Goal: Information Seeking & Learning: Check status

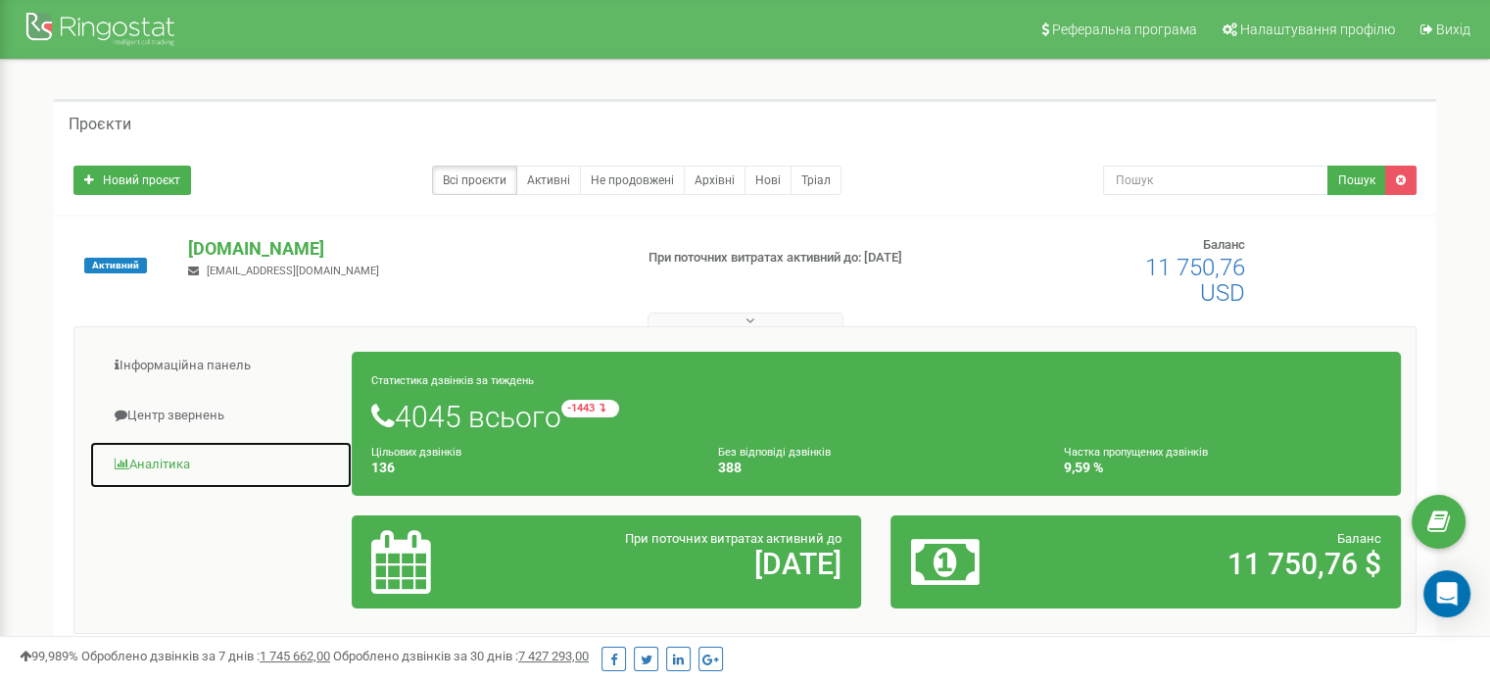
click at [172, 455] on link "Аналiтика" at bounding box center [221, 465] width 264 height 48
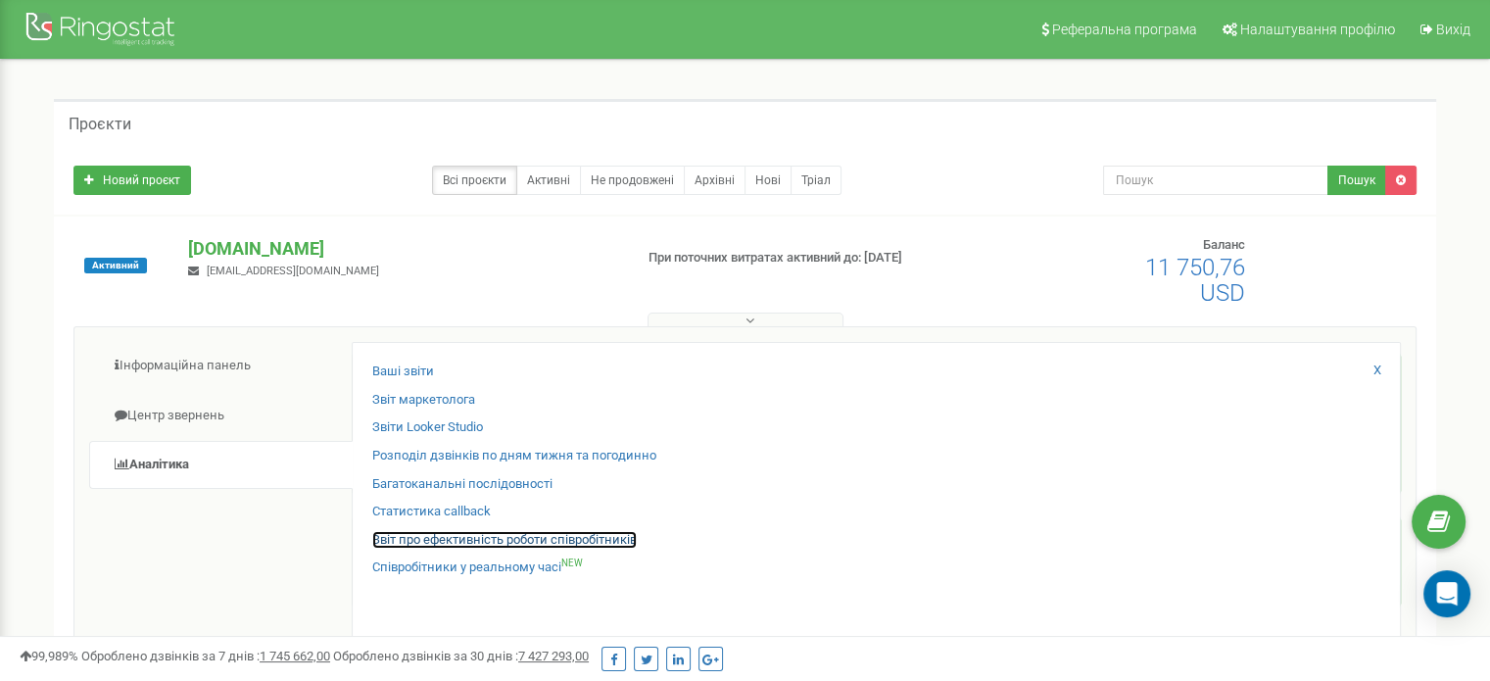
click at [529, 533] on link "Звіт про ефективність роботи співробітників" at bounding box center [504, 540] width 265 height 19
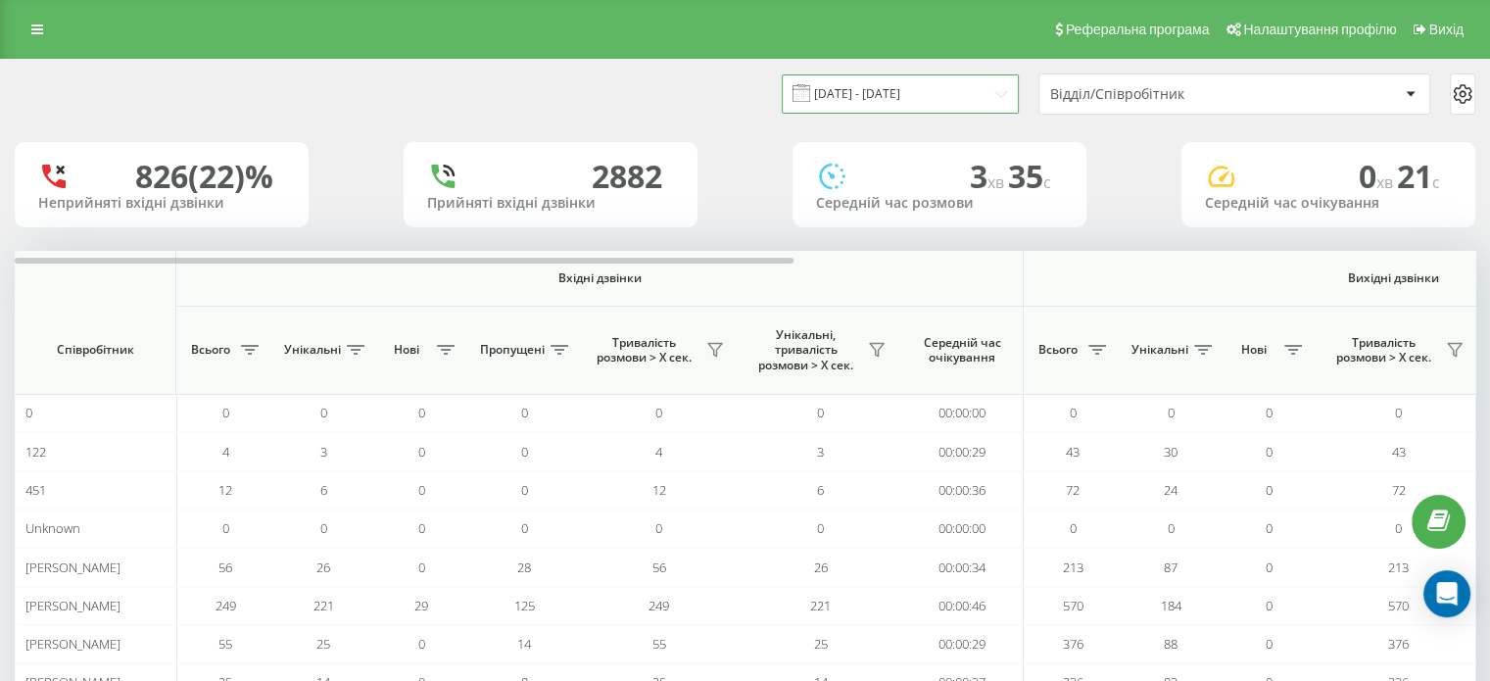
click at [888, 94] on input "[DATE] - [DATE]" at bounding box center [900, 93] width 237 height 38
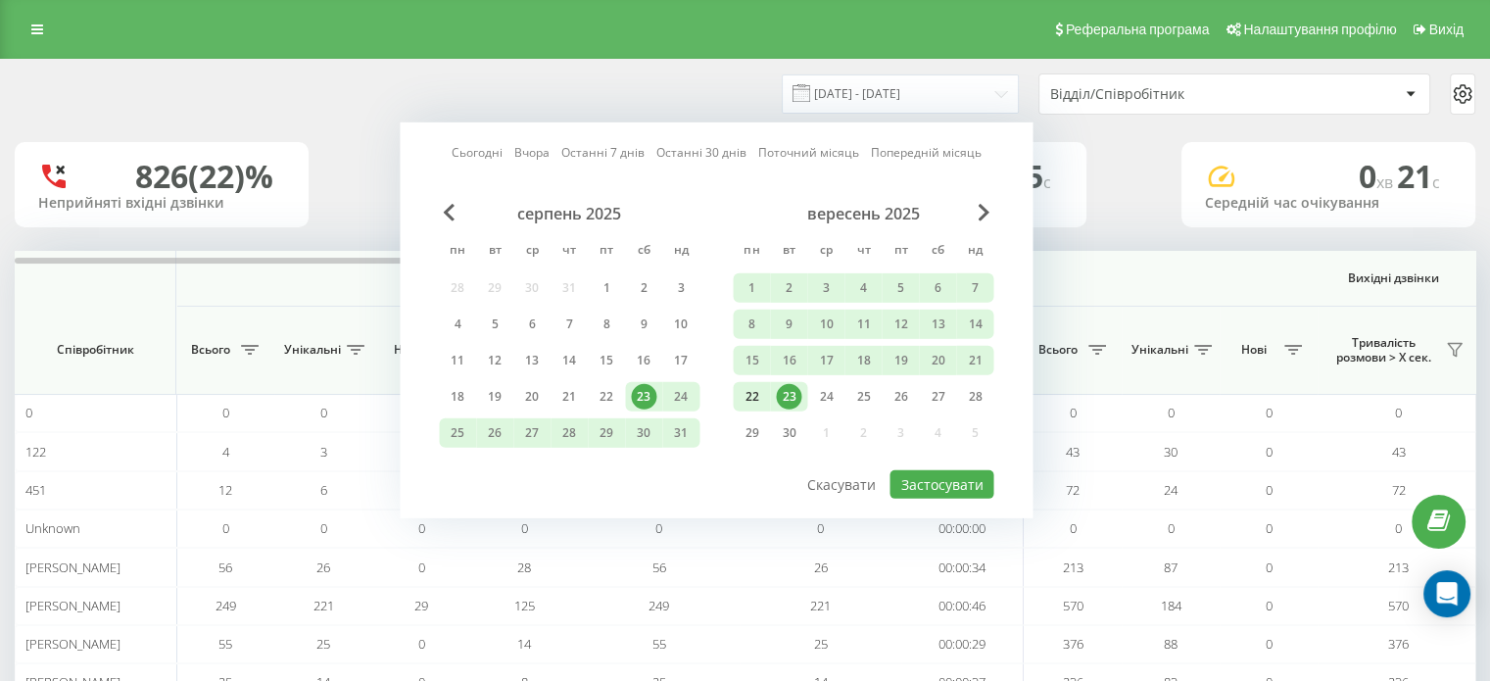
click at [749, 391] on div "22" at bounding box center [751, 396] width 25 height 25
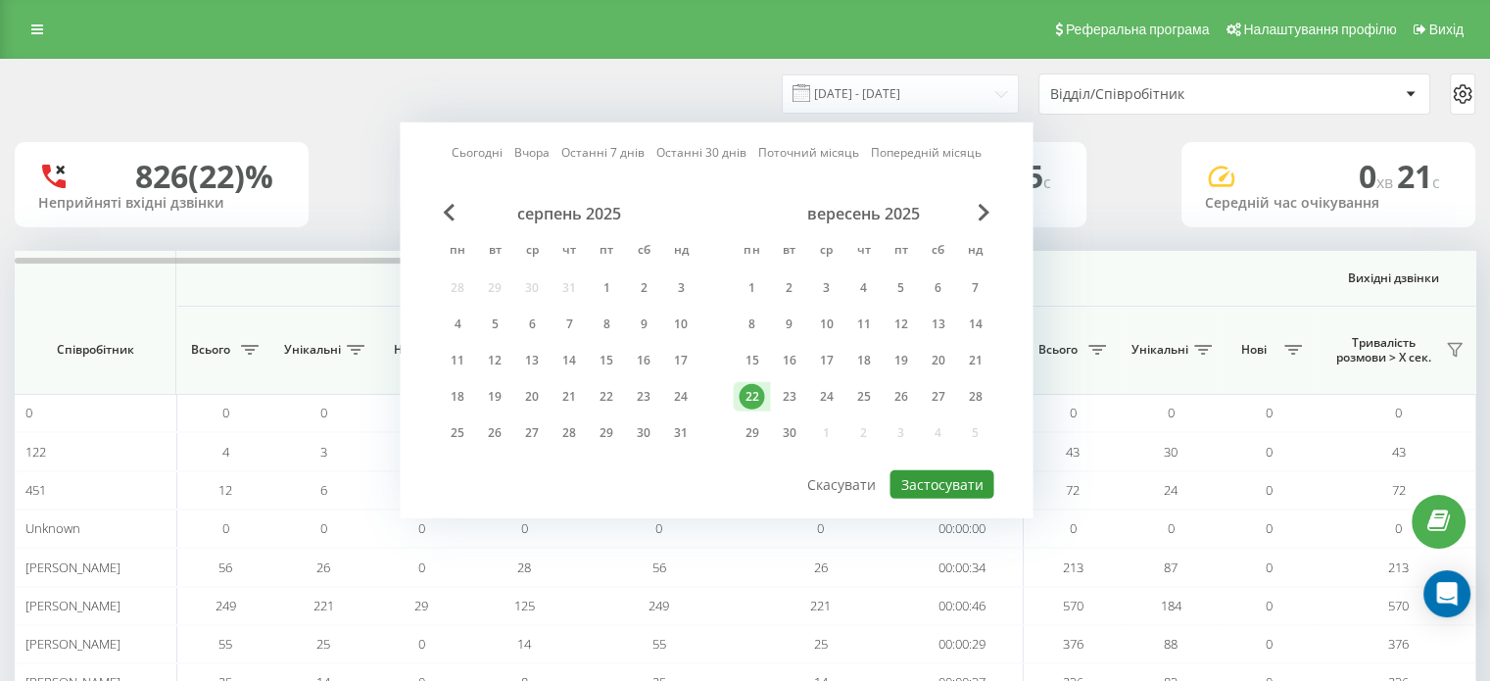
click at [954, 473] on button "Застосувати" at bounding box center [942, 484] width 104 height 28
type input "[DATE] - [DATE]"
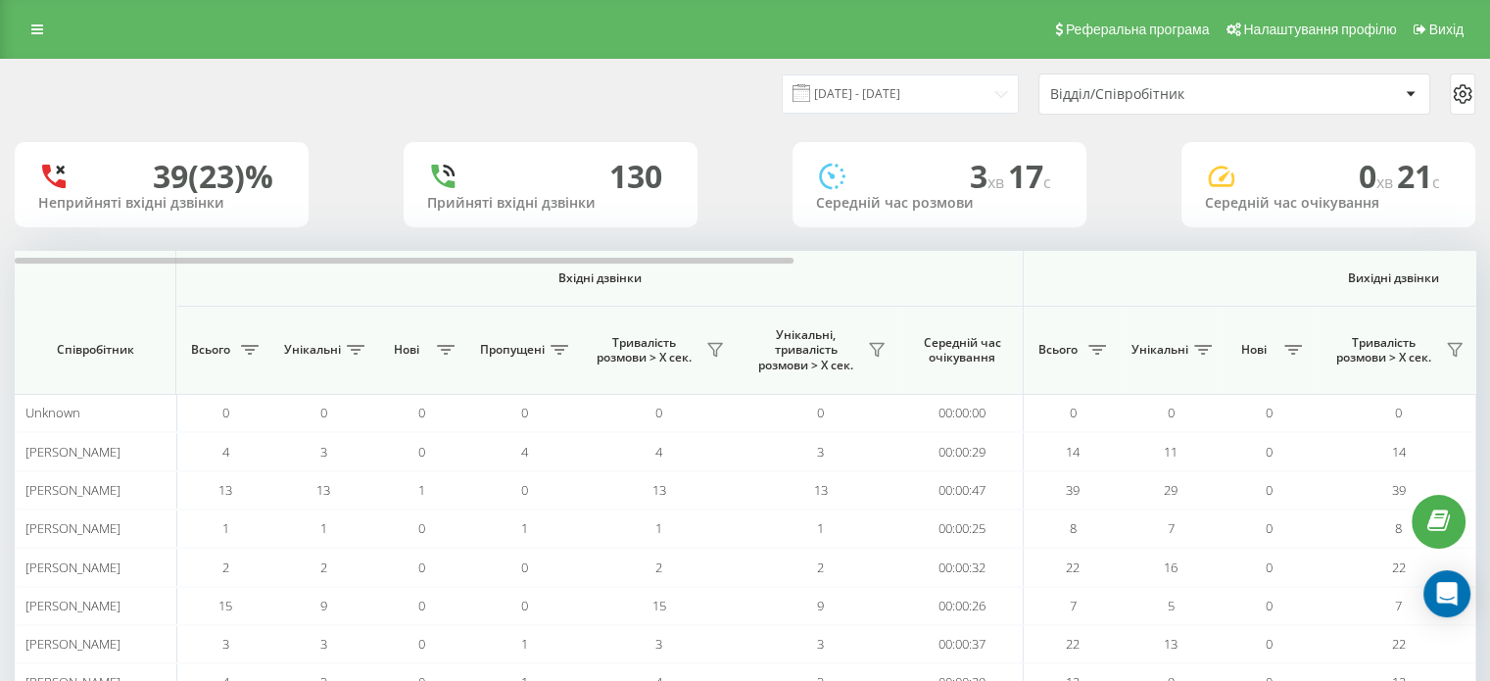
click at [1172, 97] on div "Відділ/Співробітник" at bounding box center [1167, 94] width 234 height 17
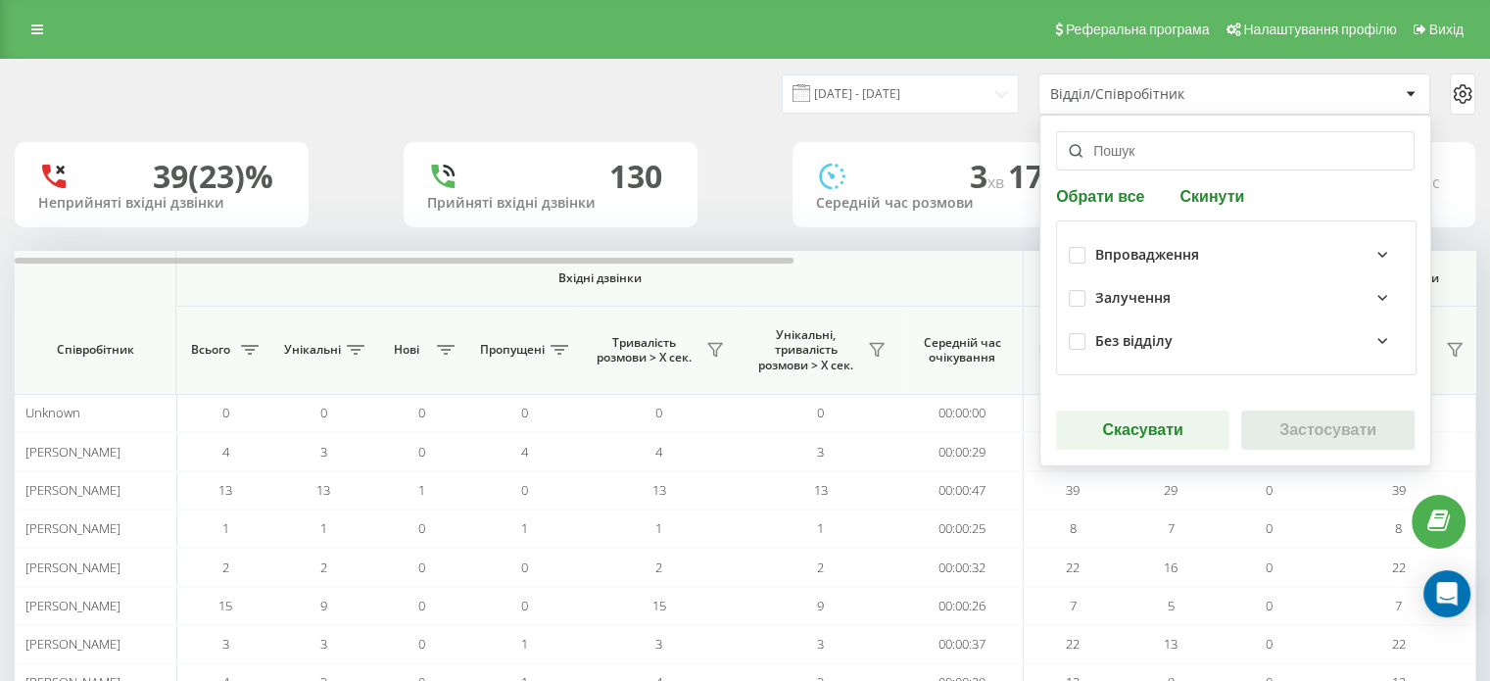
click at [1166, 298] on div "Залучення" at bounding box center [1249, 298] width 309 height 24
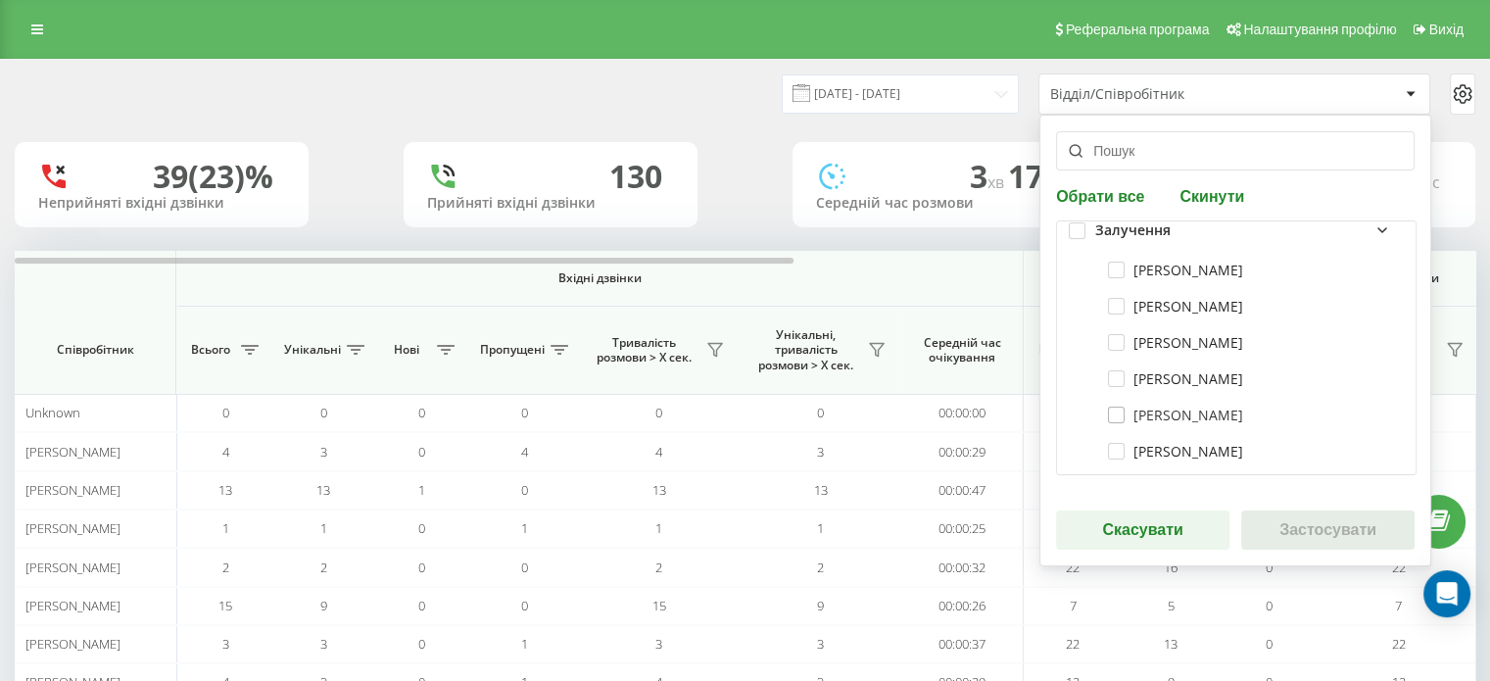
scroll to position [98, 0]
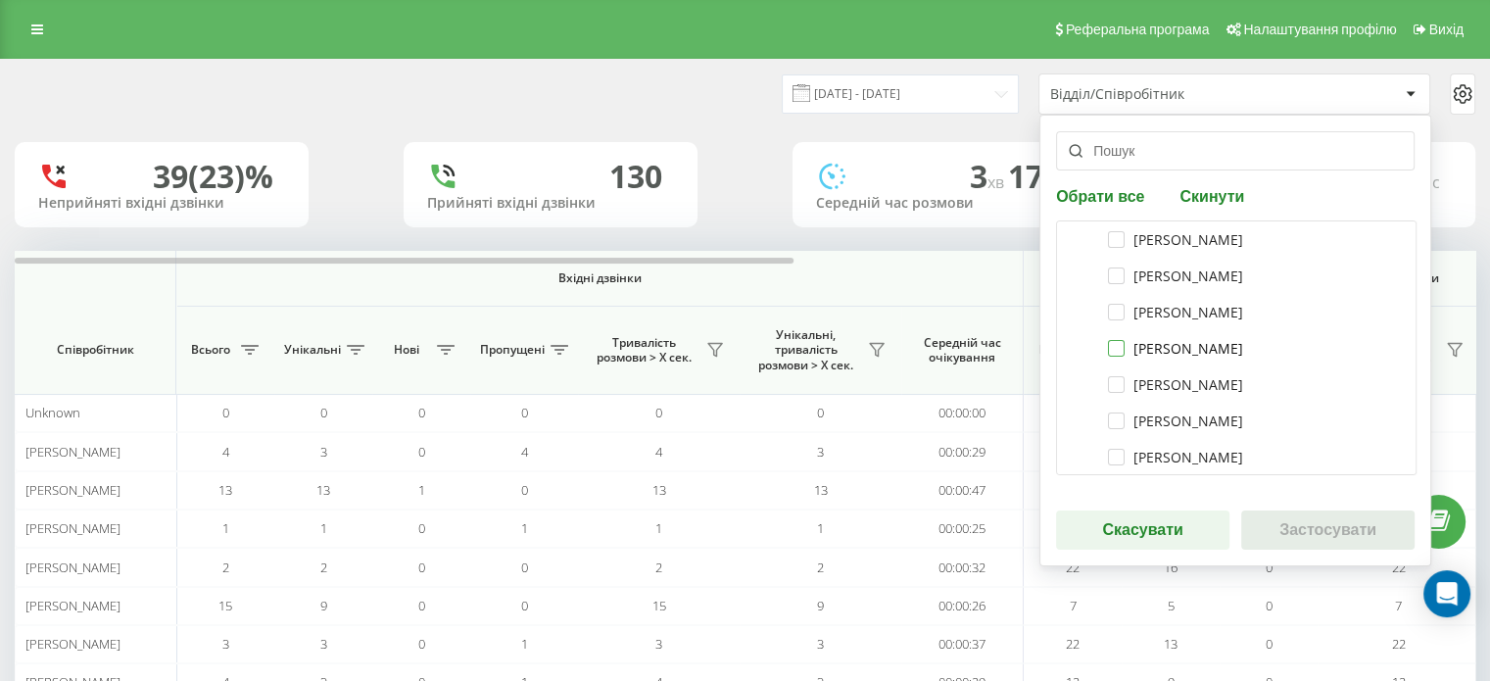
drag, startPoint x: 1102, startPoint y: 339, endPoint x: 1115, endPoint y: 360, distance: 24.2
click at [1108, 341] on label "[PERSON_NAME]" at bounding box center [1175, 348] width 135 height 17
checkbox input "true"
click at [1113, 385] on label "[PERSON_NAME]" at bounding box center [1175, 384] width 135 height 17
checkbox input "true"
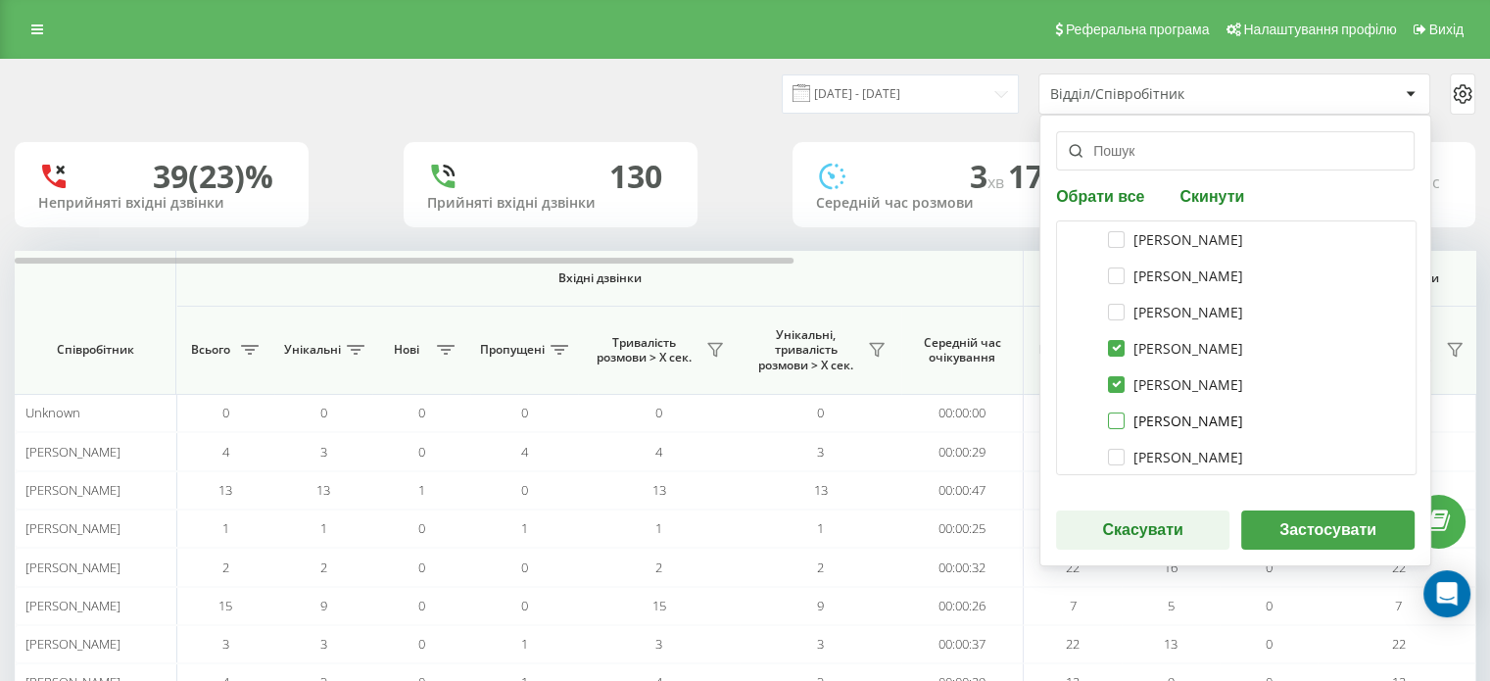
click at [1109, 415] on label "[PERSON_NAME]" at bounding box center [1175, 420] width 135 height 17
checkbox input "true"
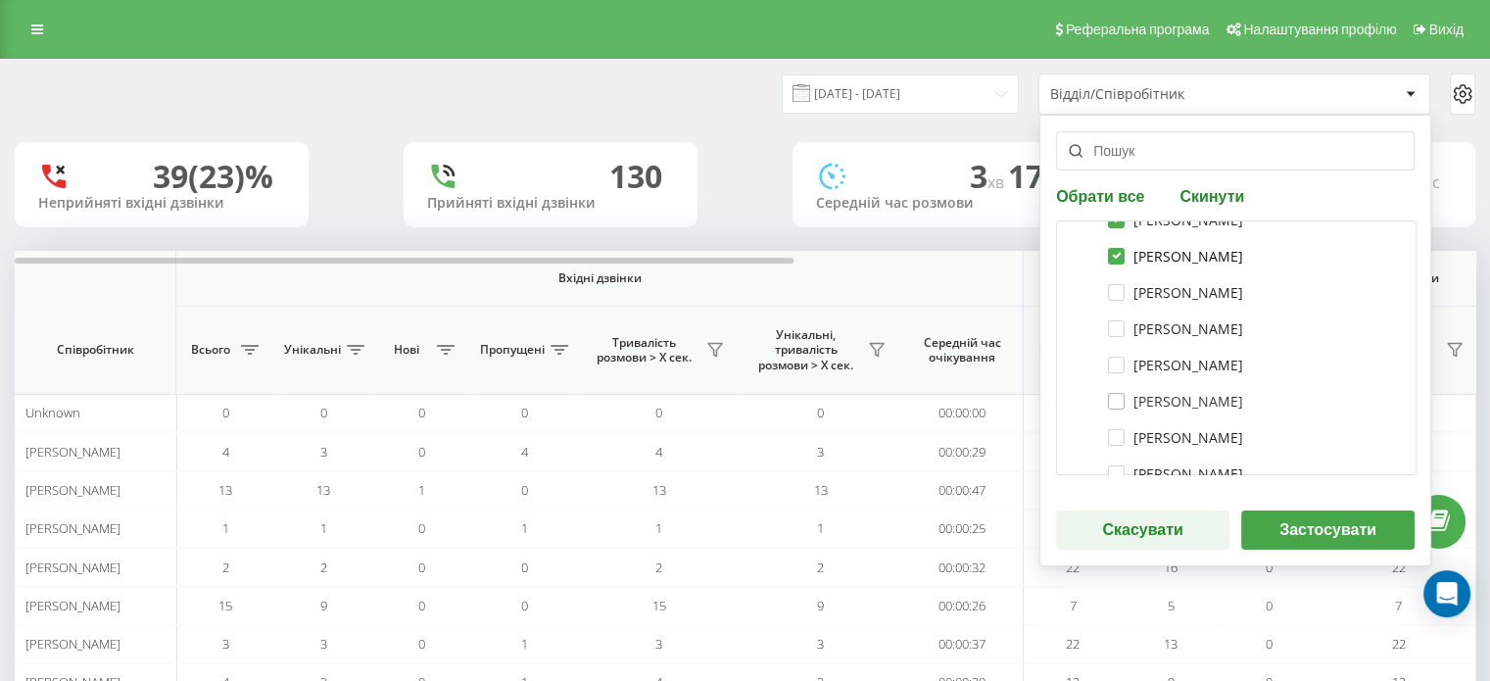
scroll to position [294, 0]
click at [1108, 291] on label "[PERSON_NAME]" at bounding box center [1175, 297] width 135 height 17
checkbox input "true"
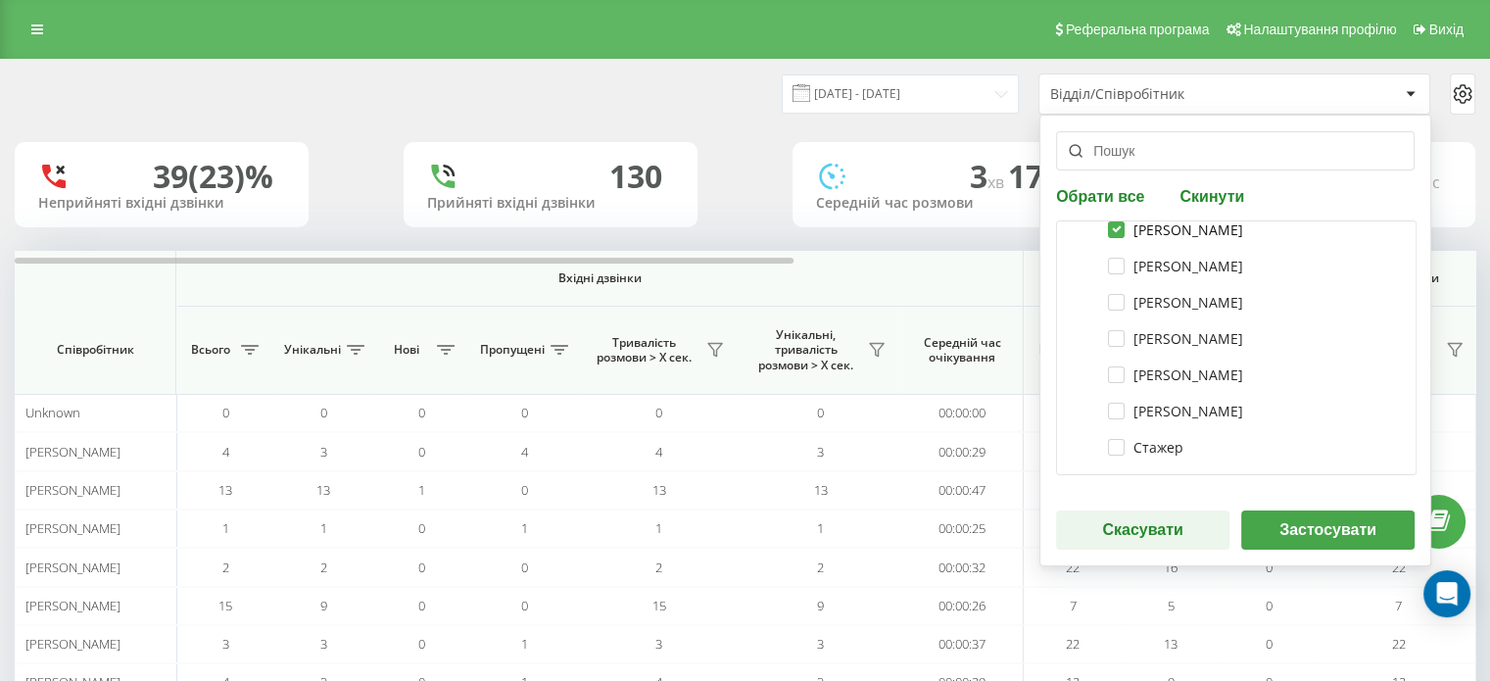
scroll to position [392, 0]
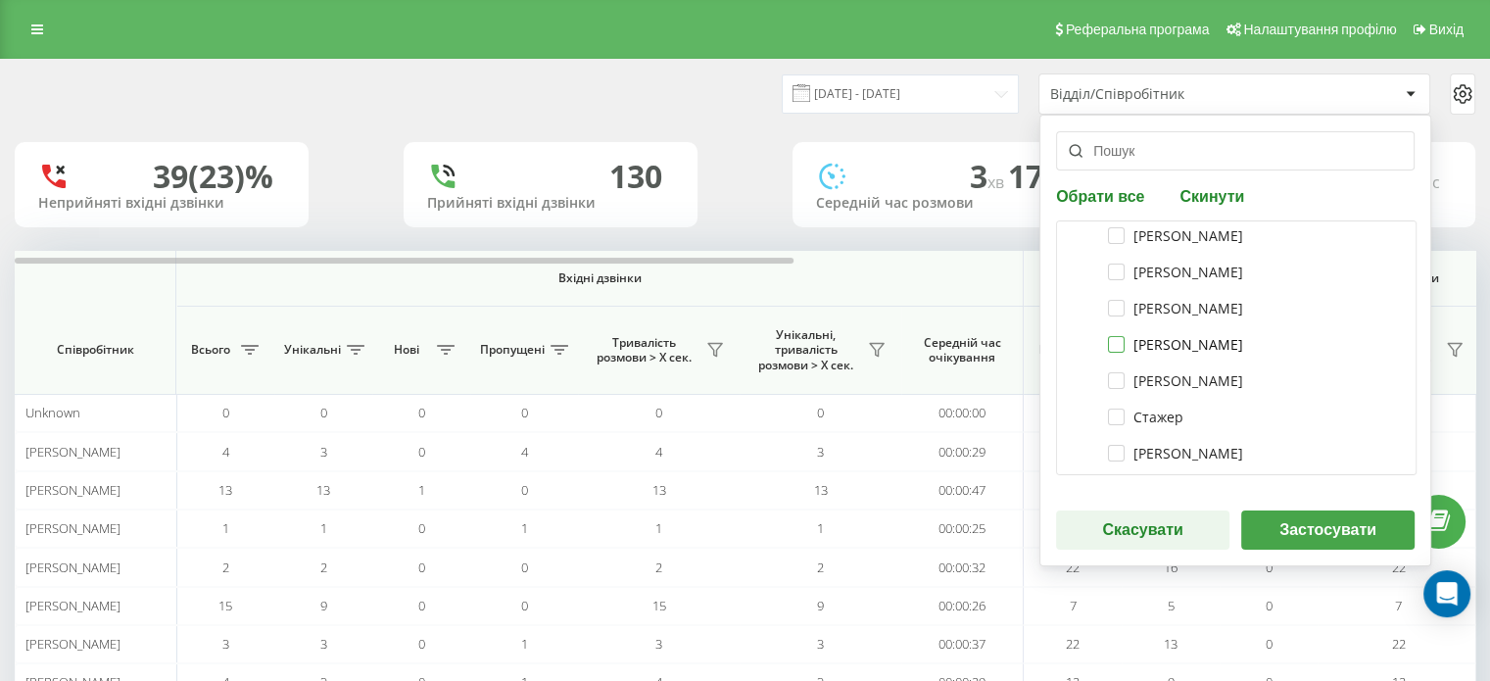
click at [1110, 346] on label "[PERSON_NAME]" at bounding box center [1175, 344] width 135 height 17
checkbox input "true"
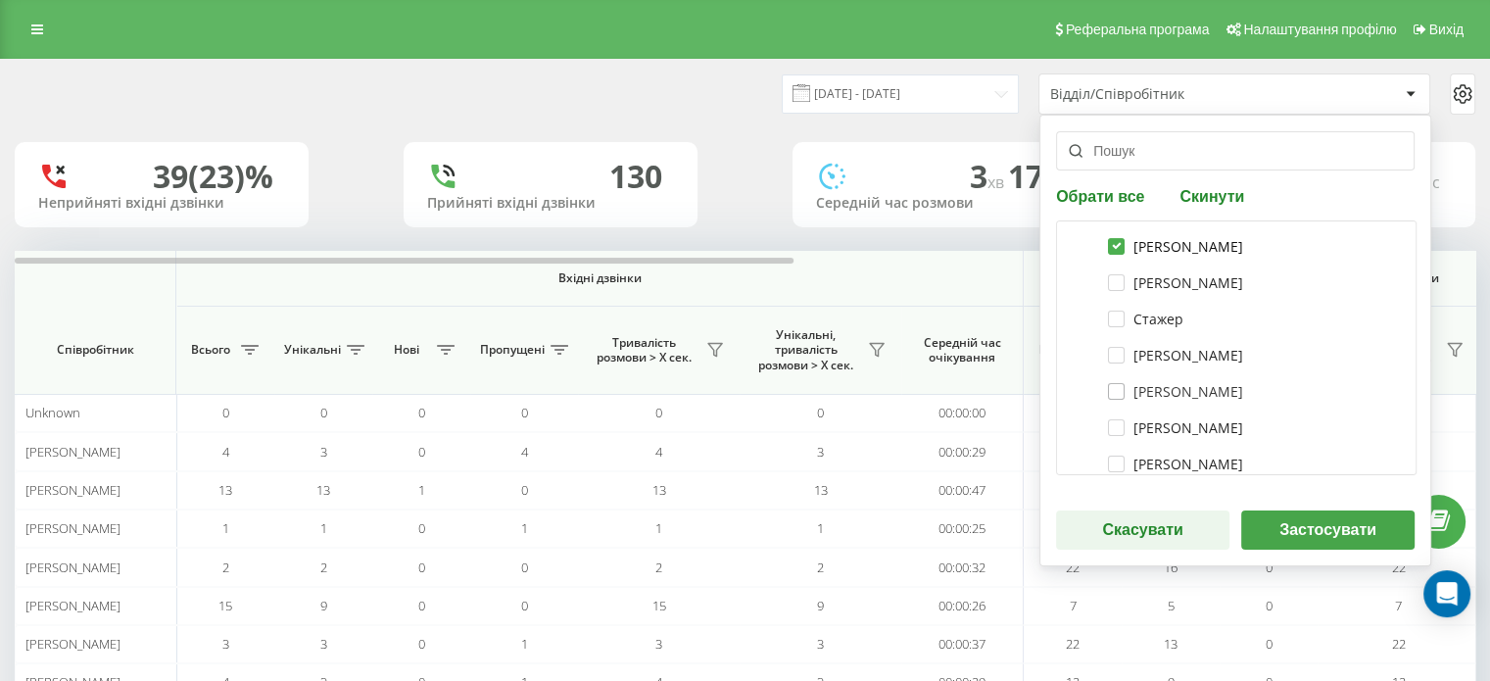
scroll to position [588, 0]
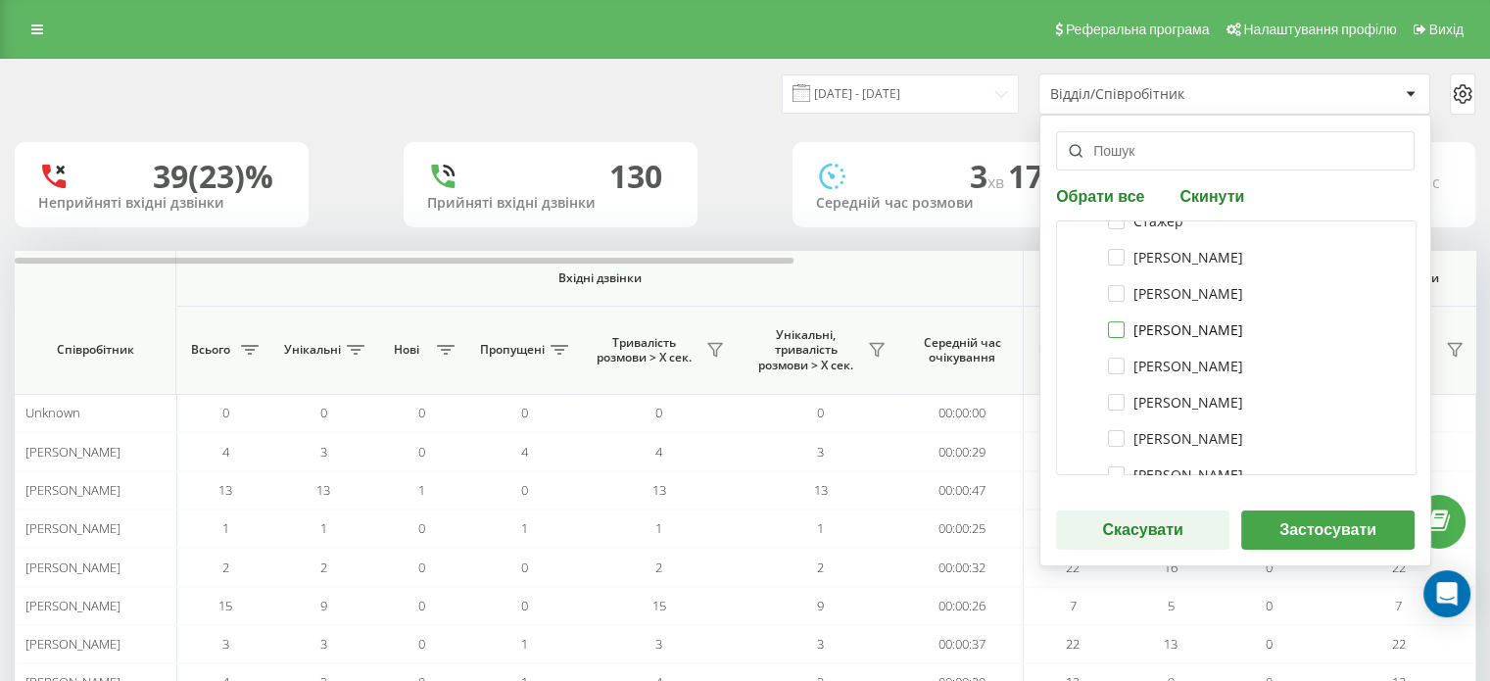
click at [1109, 324] on label "[PERSON_NAME]" at bounding box center [1175, 329] width 135 height 17
checkbox input "true"
click at [1113, 371] on label "[PERSON_NAME]" at bounding box center [1175, 366] width 135 height 17
checkbox input "true"
click at [1115, 404] on label "[PERSON_NAME]" at bounding box center [1175, 402] width 135 height 17
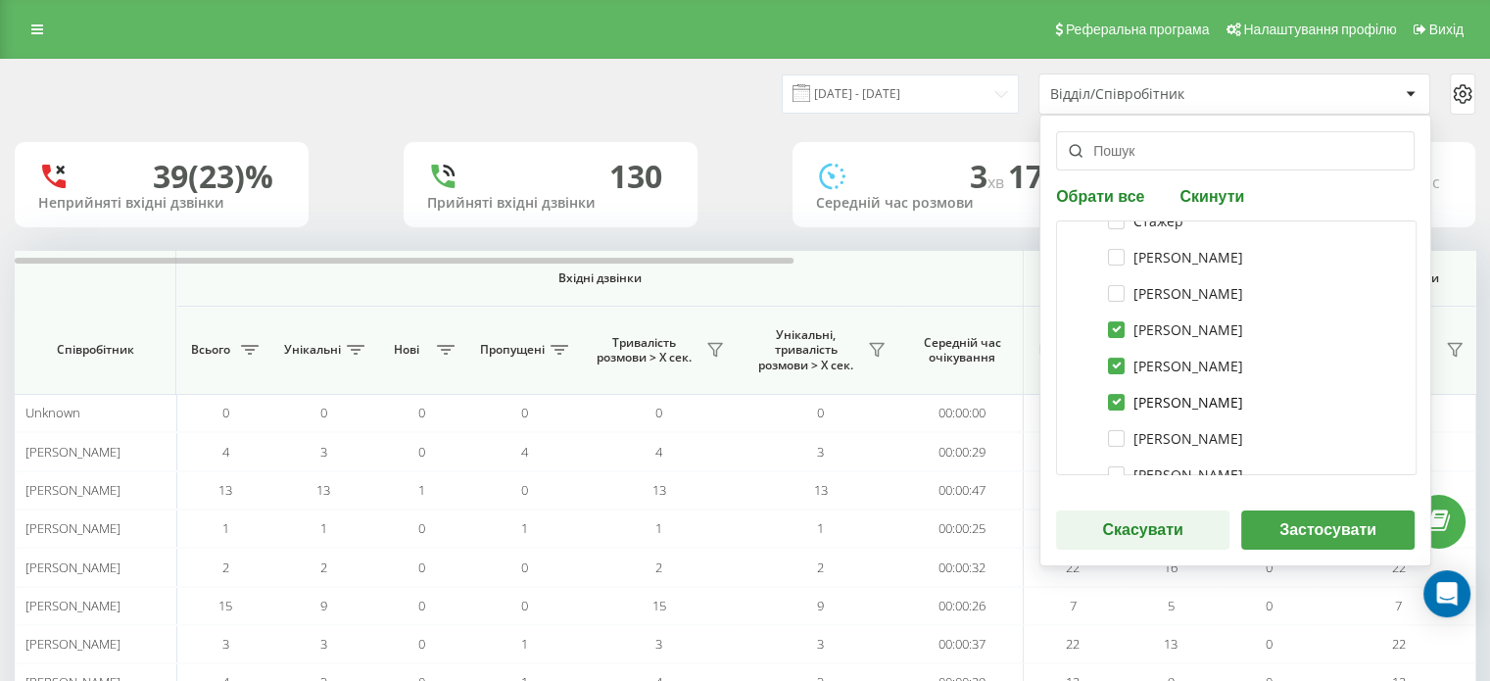
checkbox input "true"
click at [1286, 528] on button "Застосувати" at bounding box center [1327, 529] width 173 height 39
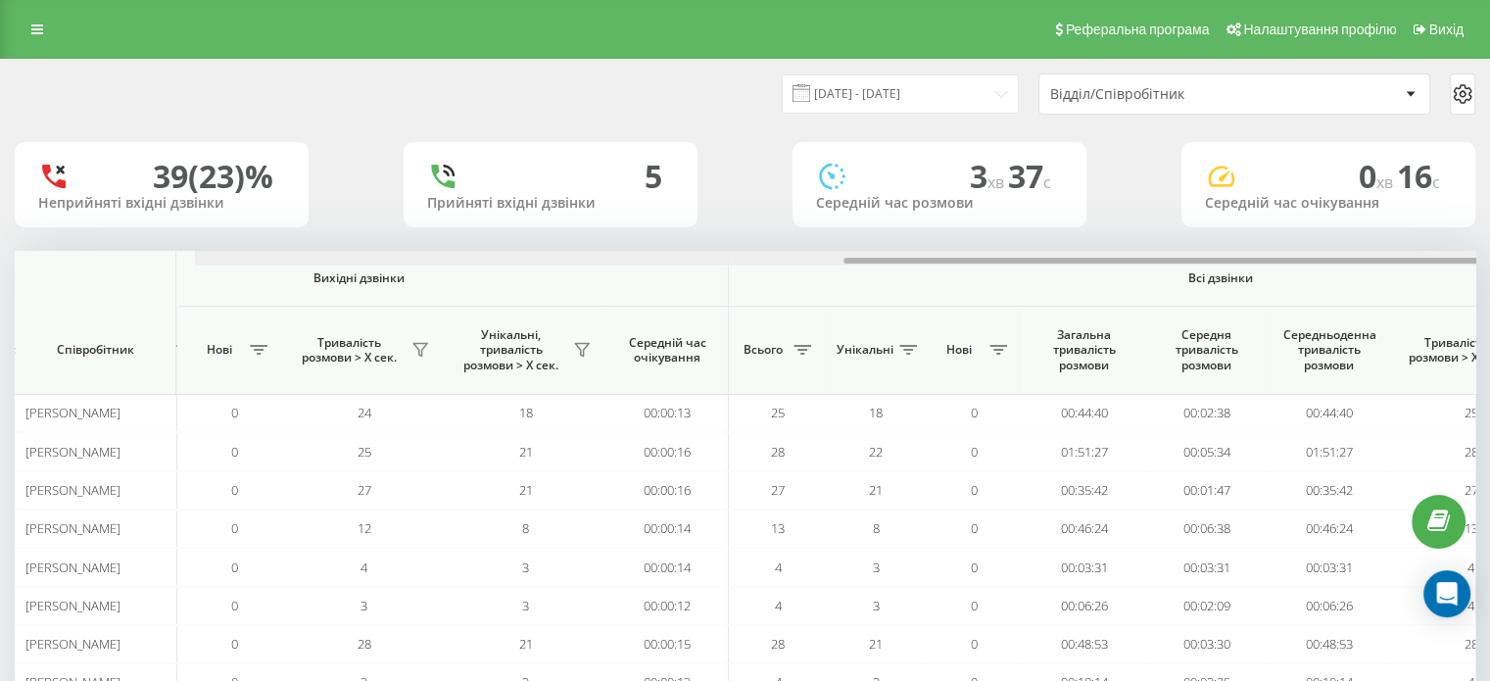
scroll to position [0, 1273]
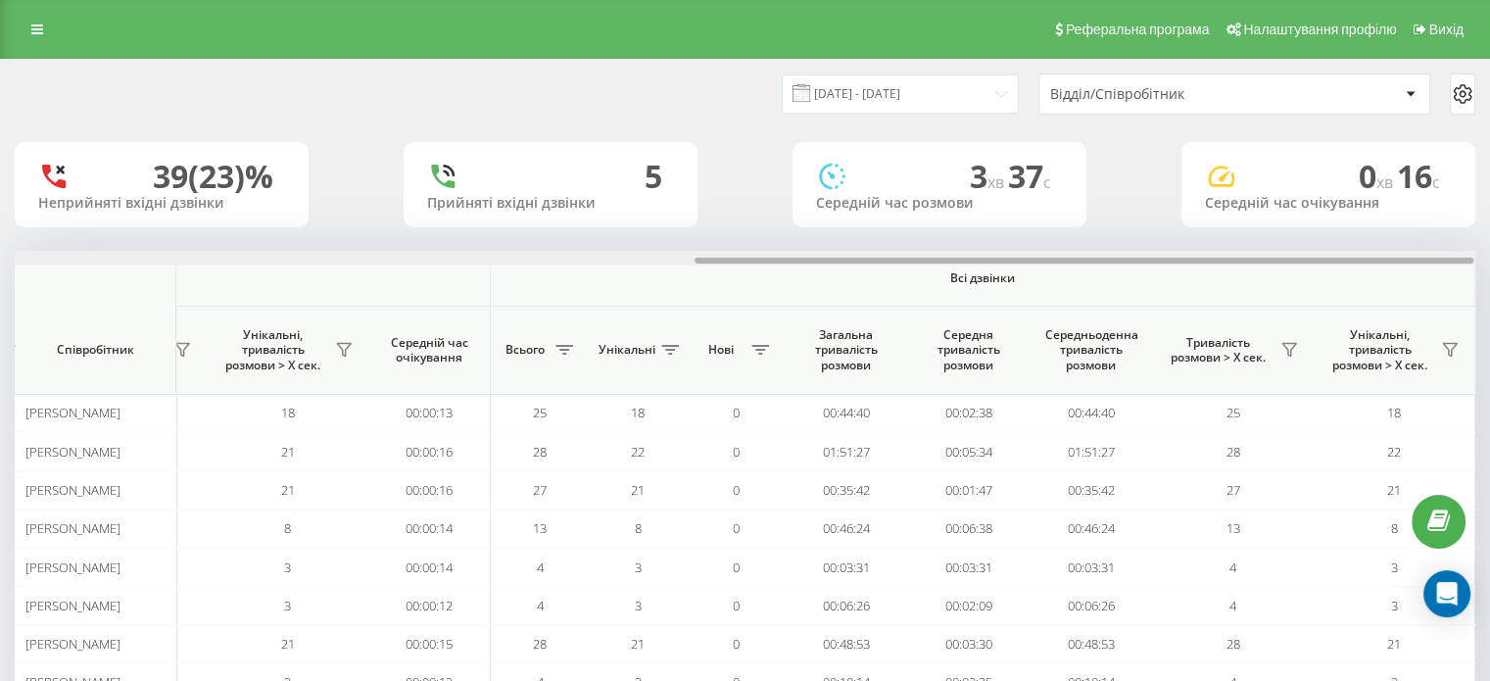
drag, startPoint x: 831, startPoint y: 269, endPoint x: 1337, endPoint y: 332, distance: 510.4
click at [1490, 282] on html "[DOMAIN_NAME]... Проекти [DOMAIN_NAME] Дашборд Центр звернень Аналiтика Ваші зв…" at bounding box center [745, 340] width 1490 height 681
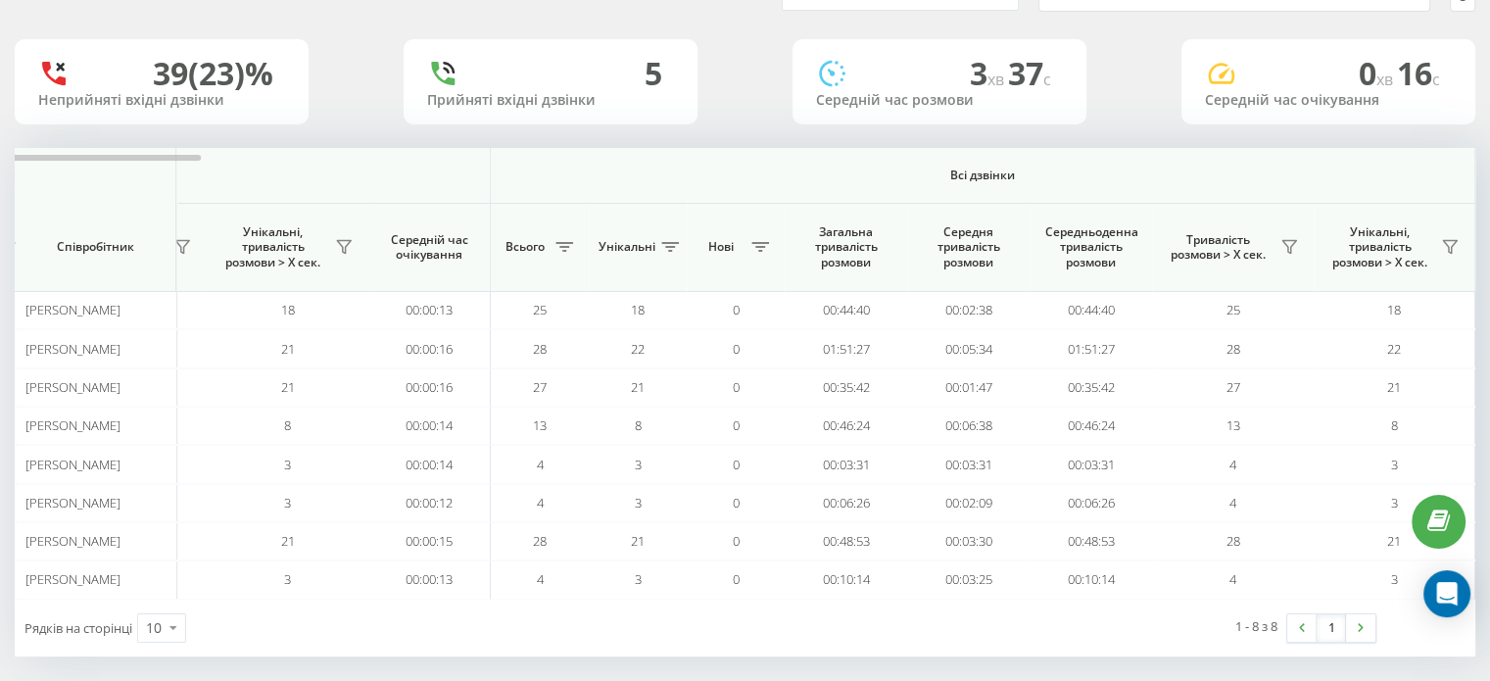
scroll to position [114, 0]
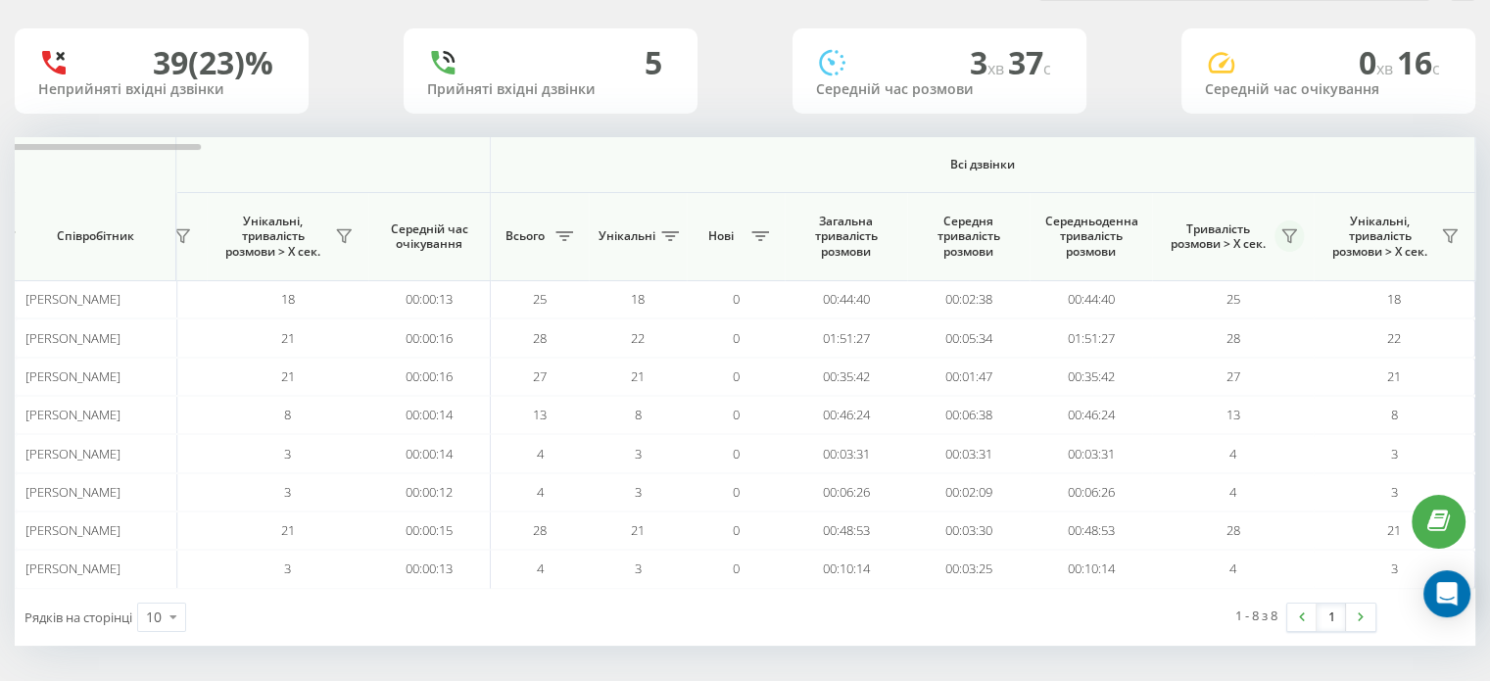
click at [1286, 231] on icon at bounding box center [1290, 236] width 16 height 16
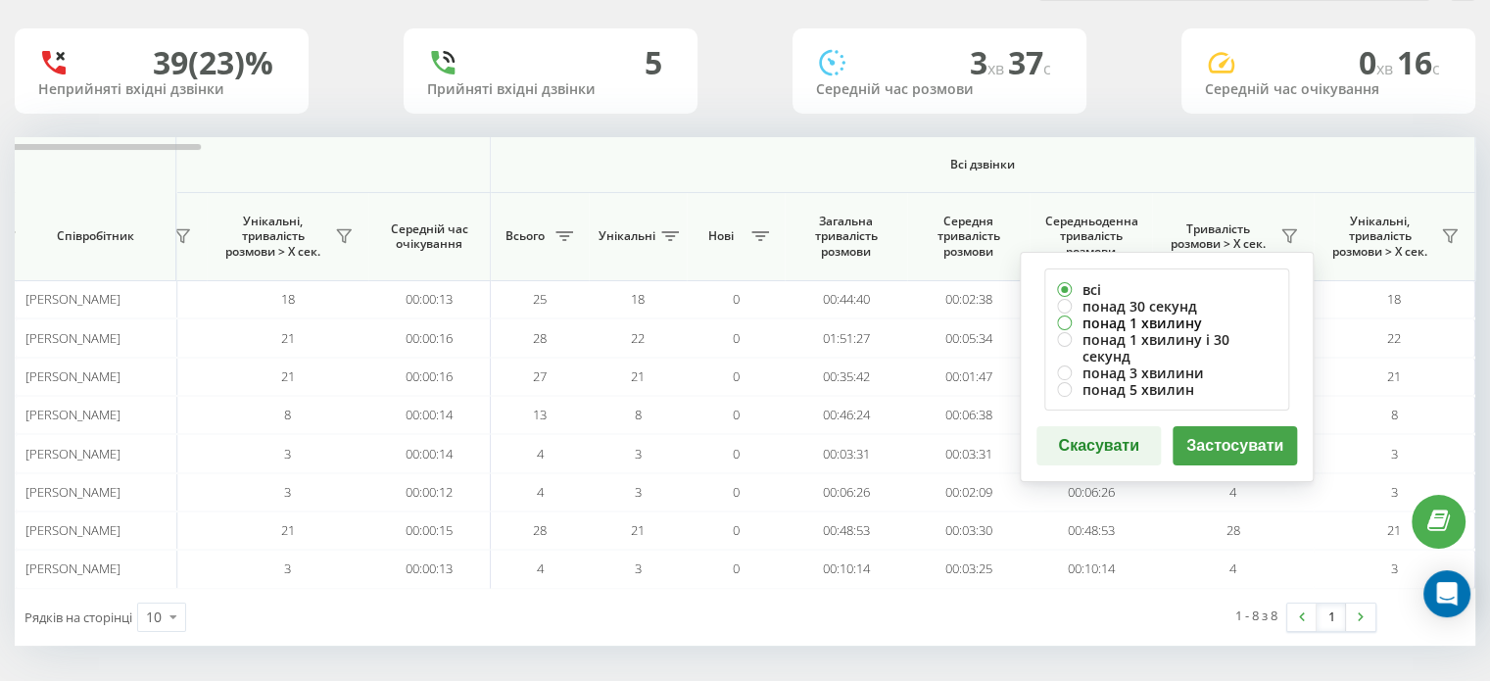
click at [1140, 316] on label "понад 1 хвилину" at bounding box center [1166, 323] width 219 height 17
radio input "true"
click at [1231, 426] on button "Застосувати" at bounding box center [1235, 445] width 124 height 39
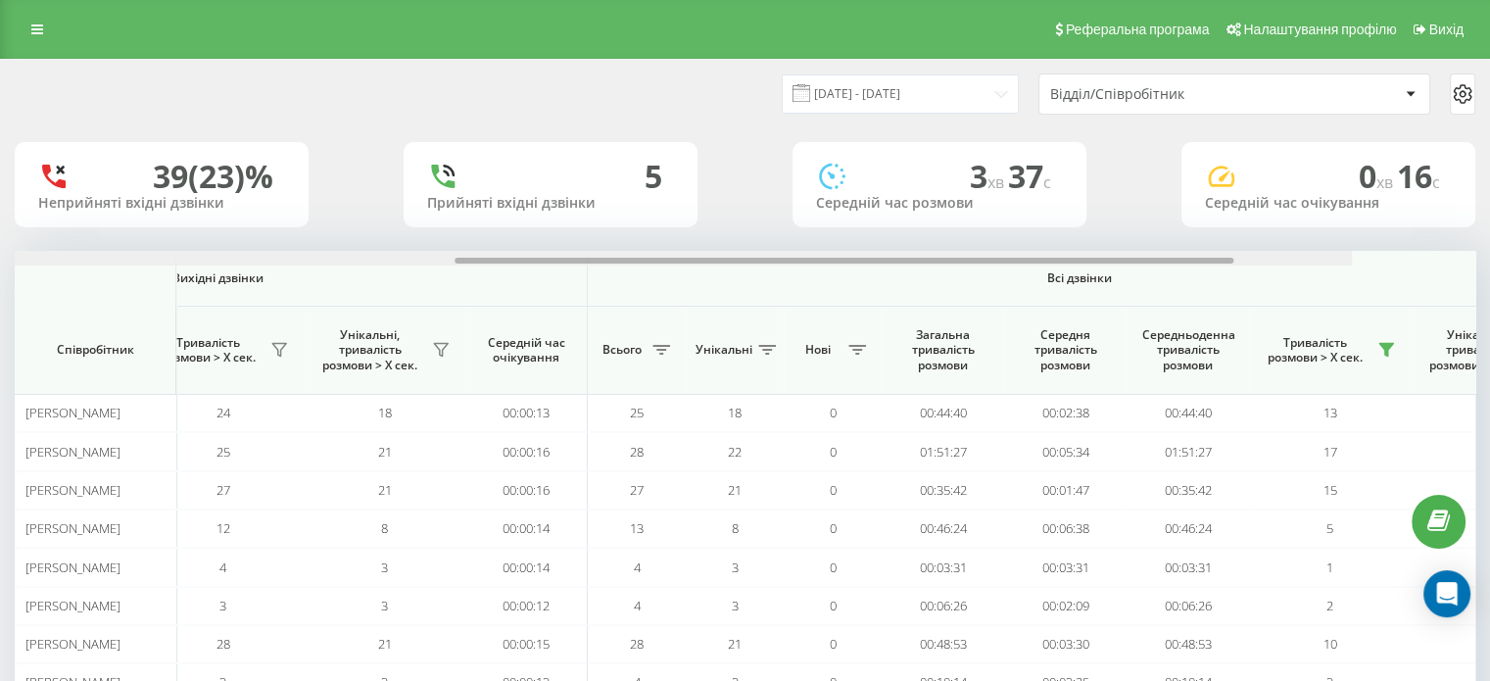
scroll to position [0, 1273]
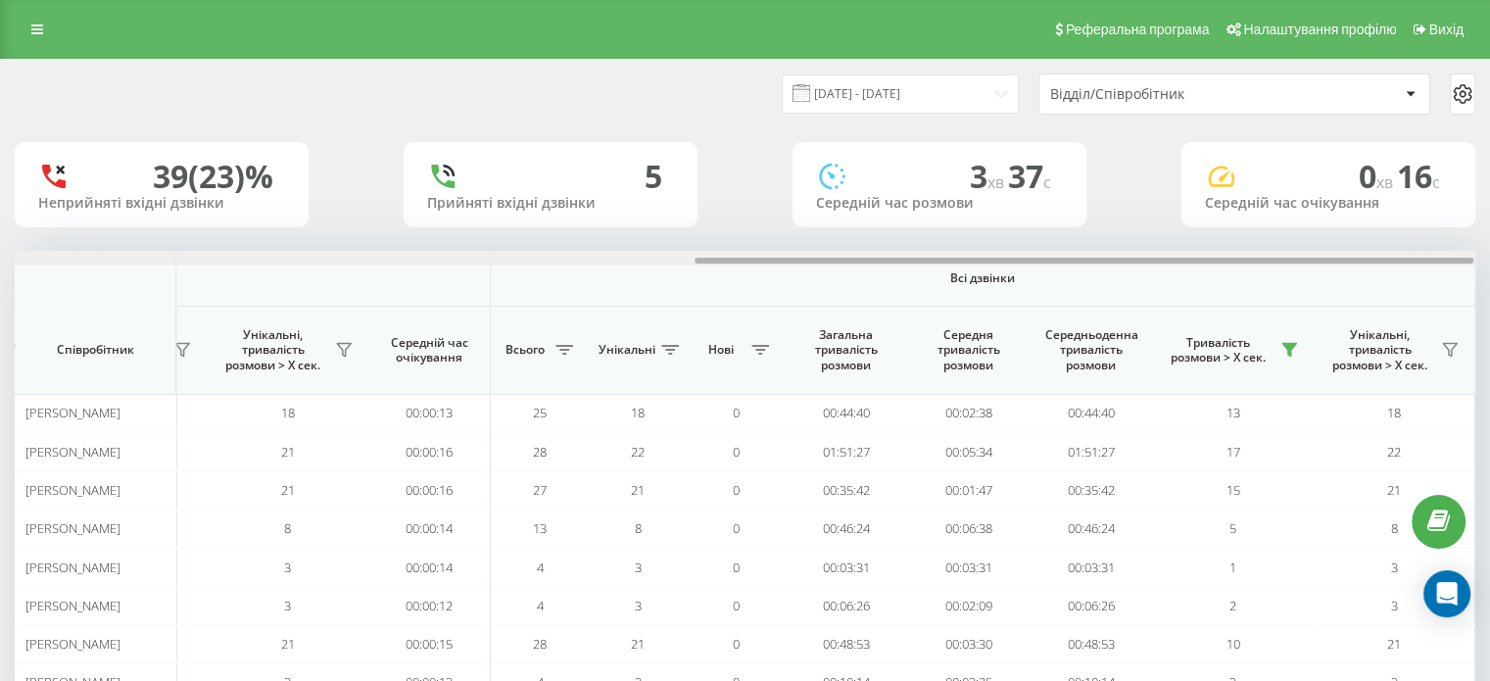
drag, startPoint x: 778, startPoint y: 258, endPoint x: 1504, endPoint y: 221, distance: 726.9
click at [1490, 221] on html "[DOMAIN_NAME]... Проекти [DOMAIN_NAME] Дашборд Центр звернень Аналiтика Ваші зв…" at bounding box center [745, 340] width 1490 height 681
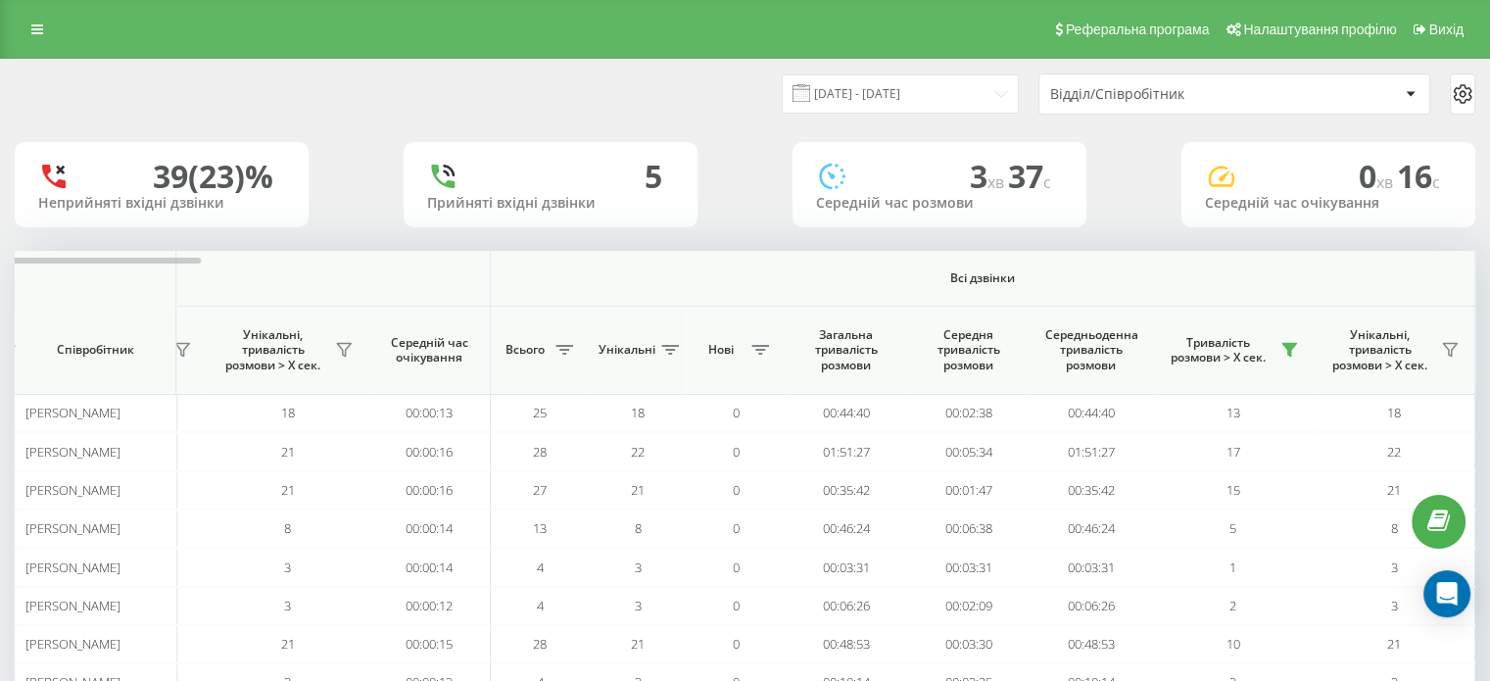
scroll to position [0, 0]
click at [1220, 86] on div "Відділ/Співробітник" at bounding box center [1167, 94] width 234 height 17
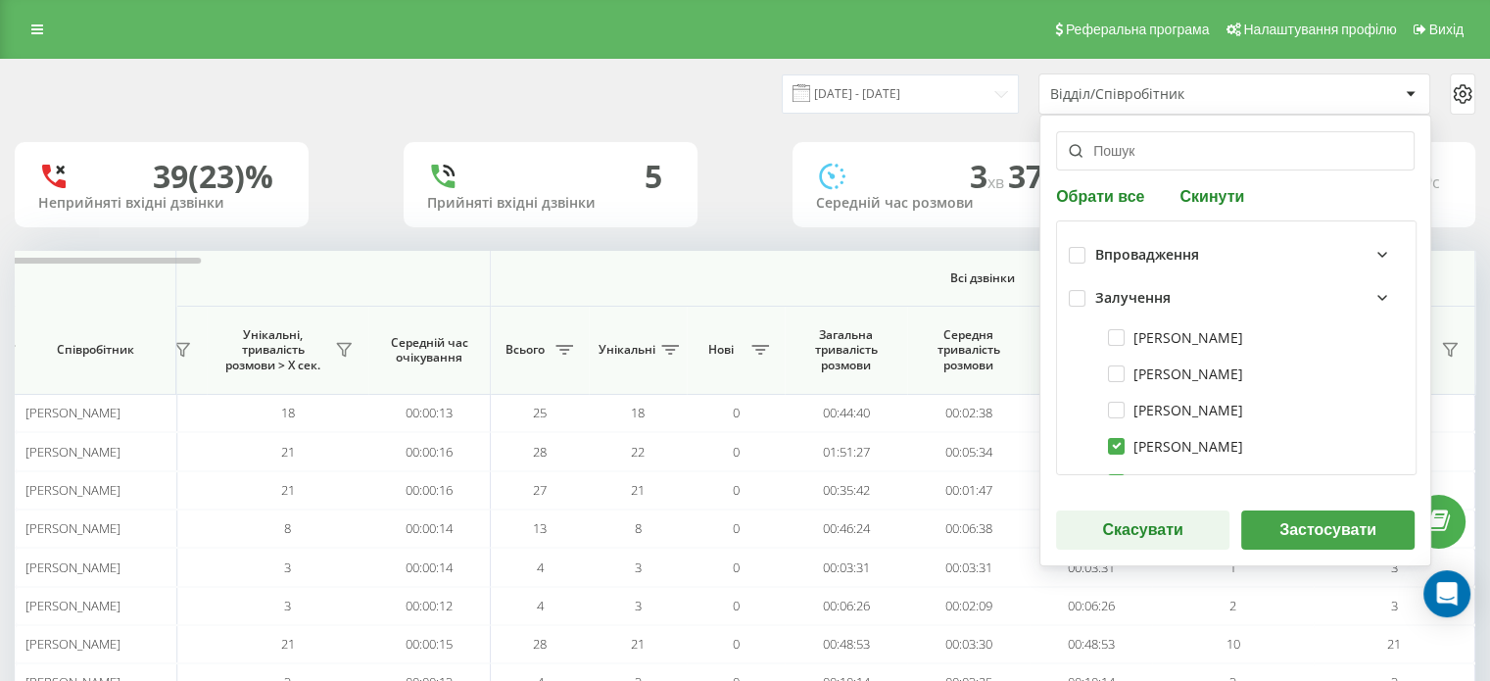
click at [1219, 197] on button "Скинути" at bounding box center [1212, 195] width 76 height 19
checkbox input "false"
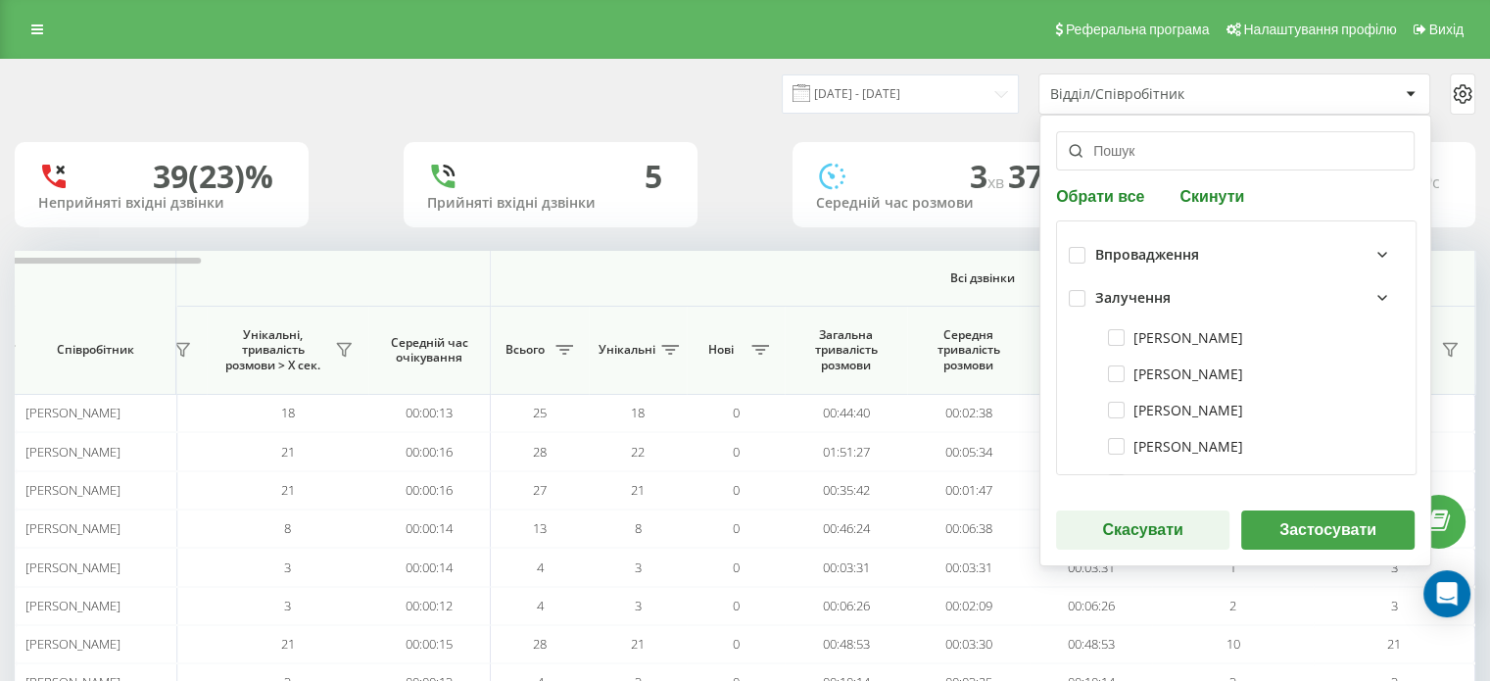
checkbox input "false"
drag, startPoint x: 1103, startPoint y: 406, endPoint x: 1117, endPoint y: 402, distance: 14.3
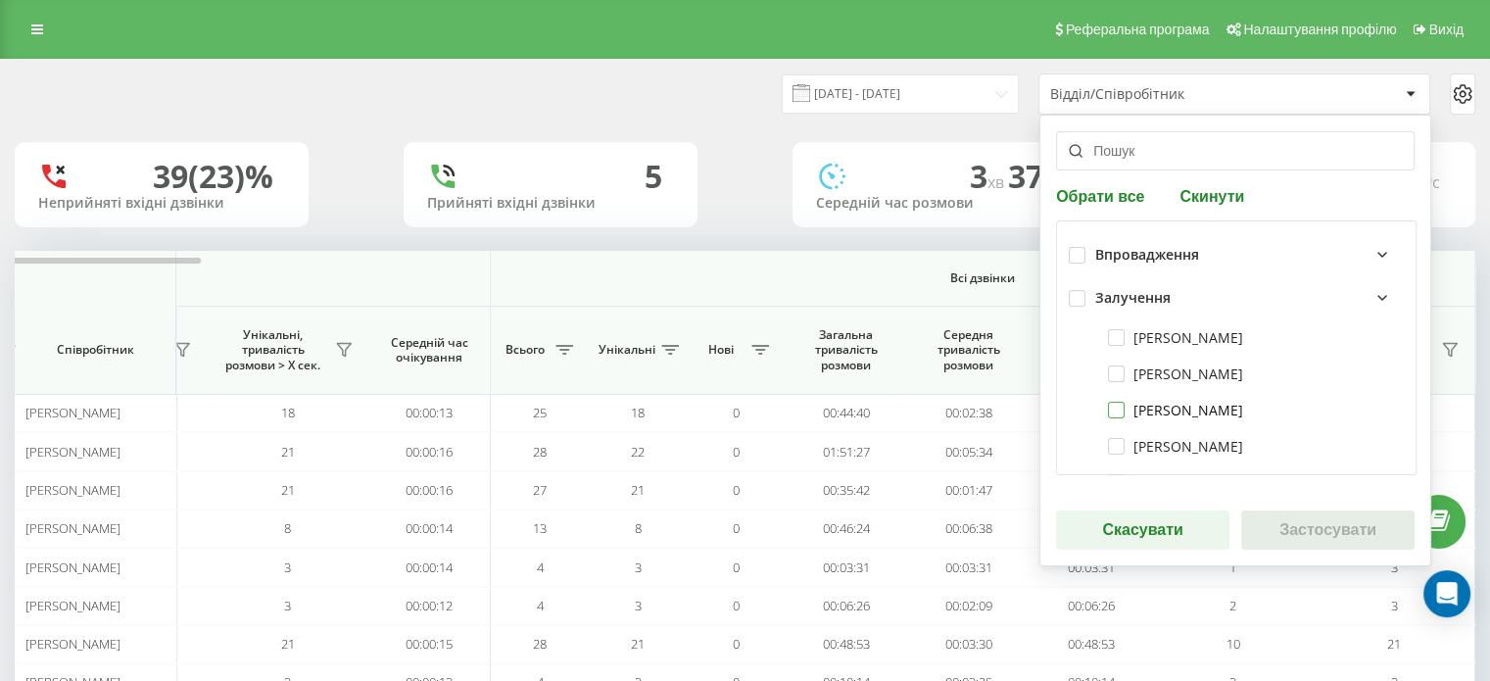
click at [1108, 404] on label "[PERSON_NAME]" at bounding box center [1175, 410] width 135 height 17
checkbox input "true"
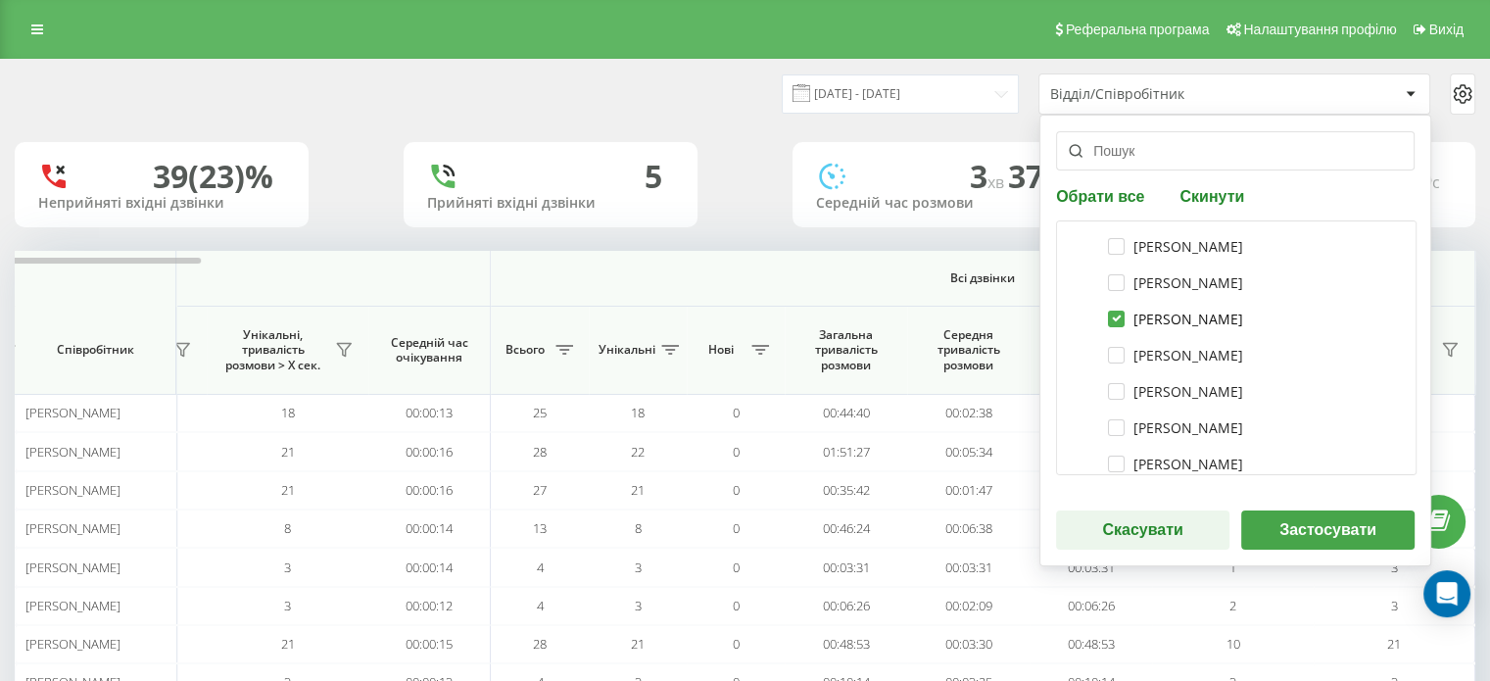
scroll to position [196, 0]
click at [1108, 355] on label "[PERSON_NAME]" at bounding box center [1175, 359] width 135 height 17
checkbox input "true"
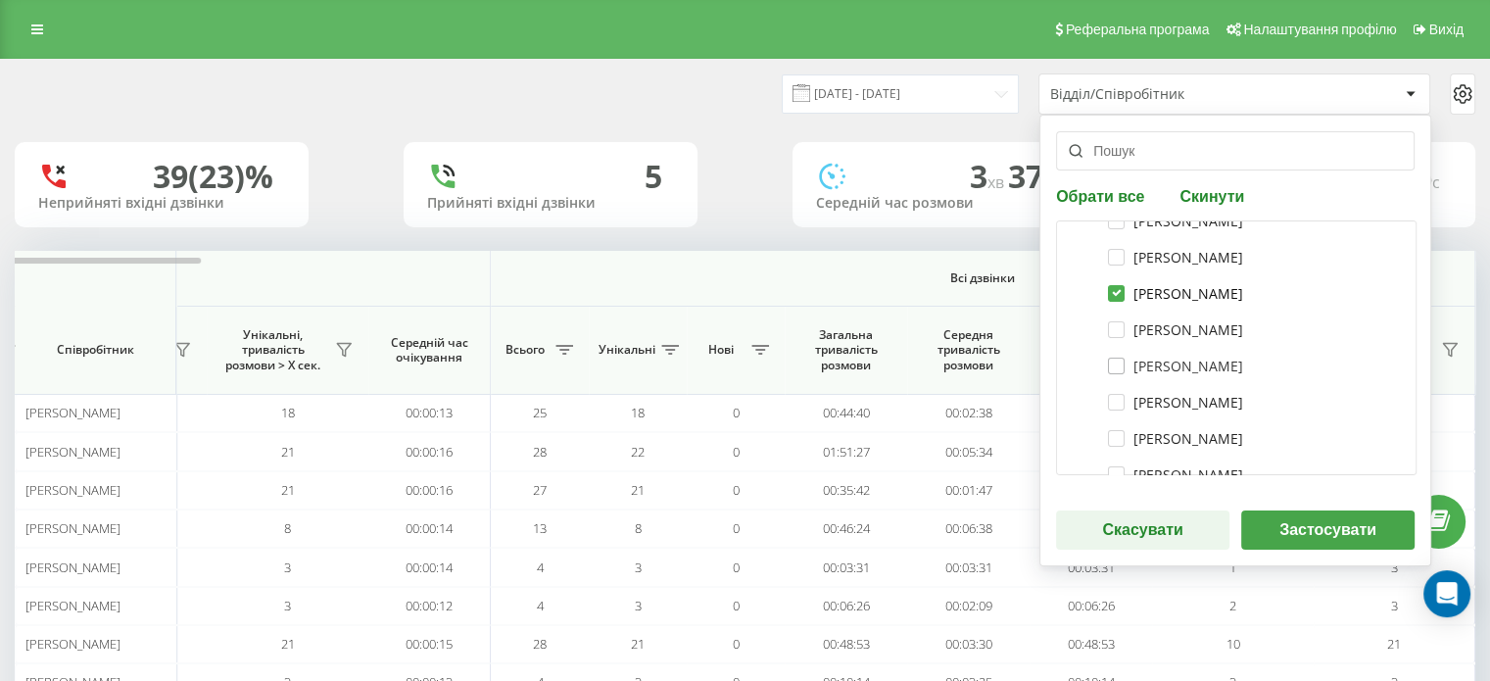
scroll to position [294, 0]
drag, startPoint x: 1107, startPoint y: 367, endPoint x: 1117, endPoint y: 364, distance: 10.2
click at [1109, 367] on label "[PERSON_NAME]" at bounding box center [1175, 370] width 135 height 17
checkbox input "true"
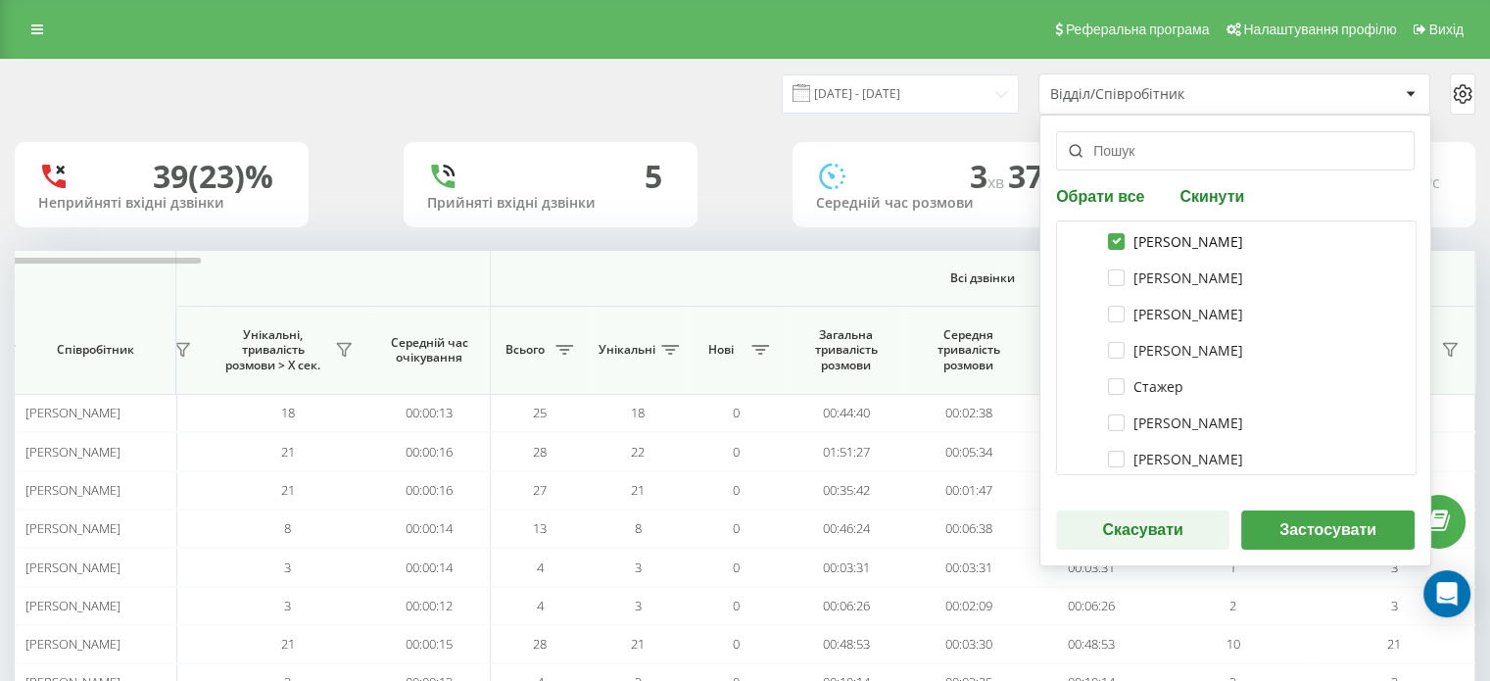
scroll to position [392, 0]
click at [1112, 309] on label "[PERSON_NAME]" at bounding box center [1175, 308] width 135 height 17
checkbox input "true"
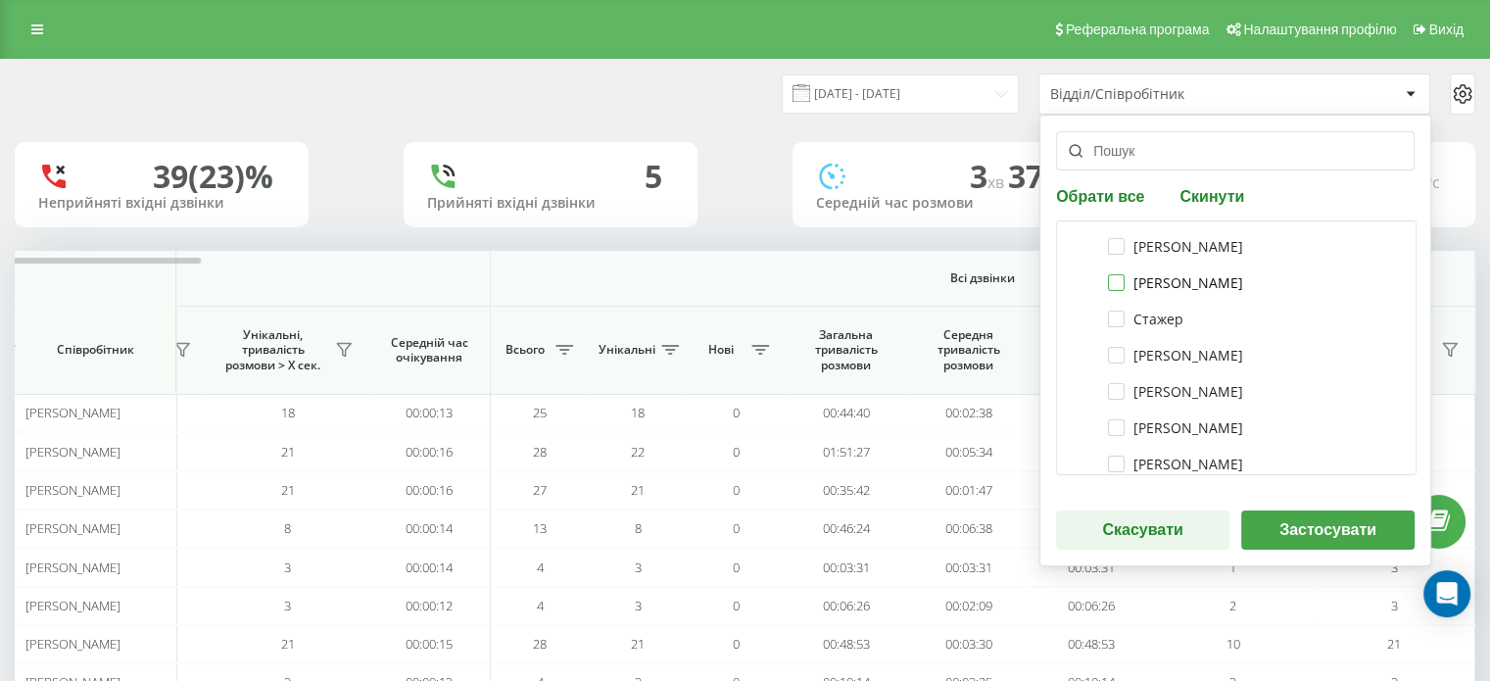
click at [1111, 280] on label "[PERSON_NAME]" at bounding box center [1175, 282] width 135 height 17
checkbox input "true"
click at [1113, 350] on label "[PERSON_NAME]" at bounding box center [1175, 355] width 135 height 17
checkbox input "true"
click at [1115, 391] on label "[PERSON_NAME]" at bounding box center [1175, 391] width 135 height 17
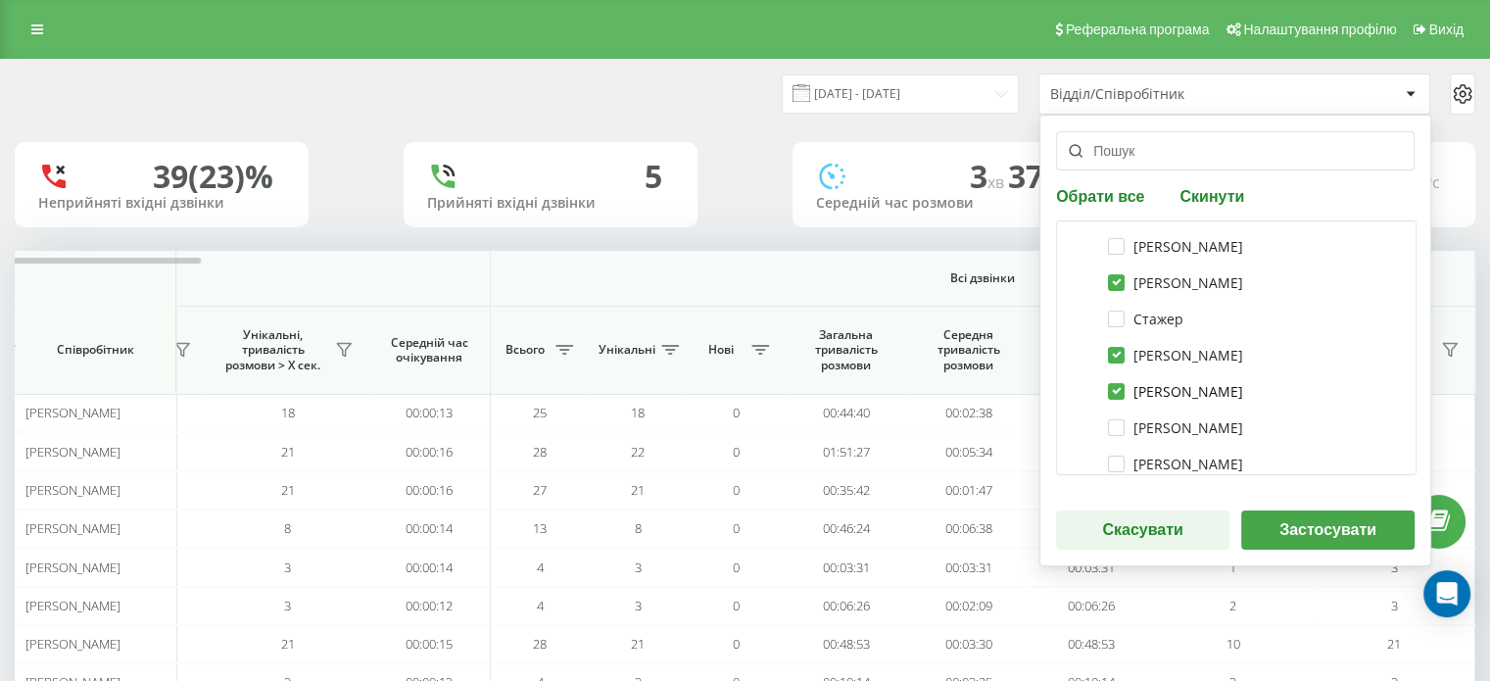
checkbox input "true"
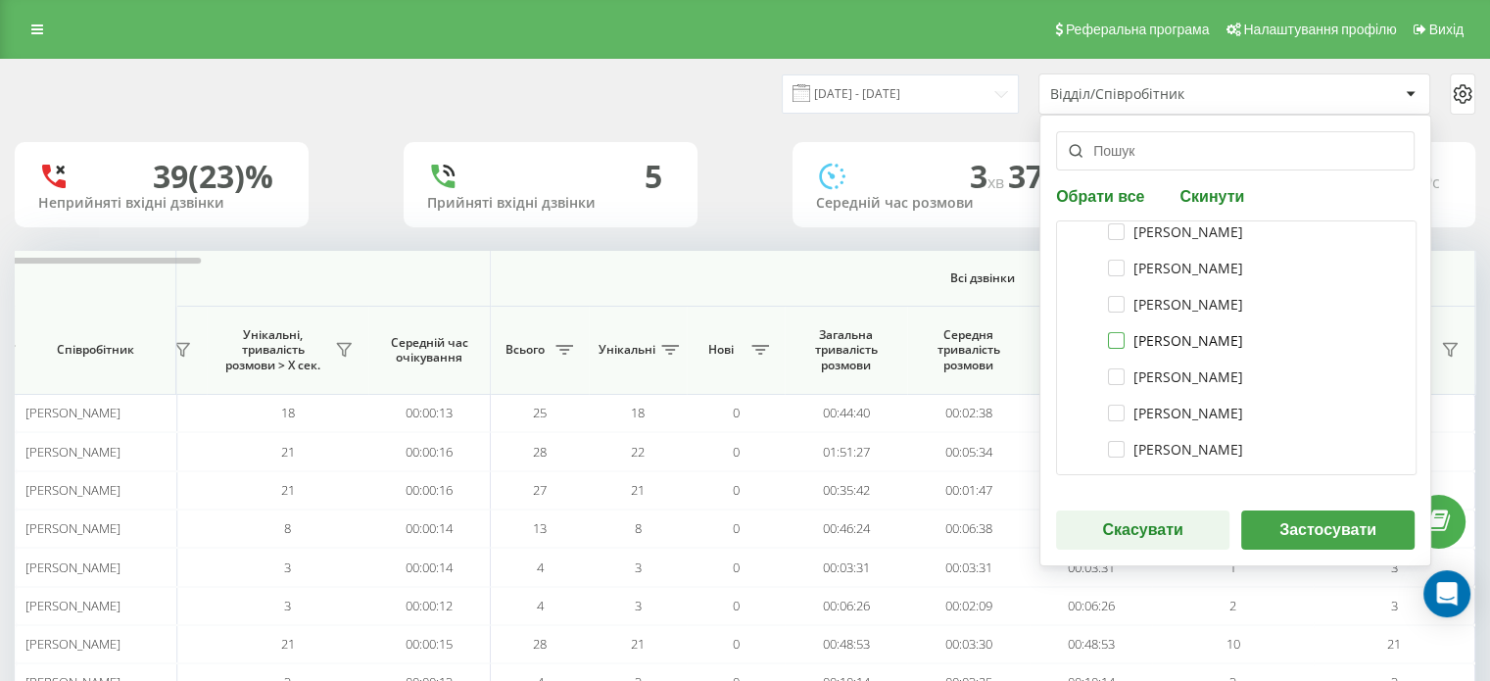
drag, startPoint x: 1109, startPoint y: 336, endPoint x: 1129, endPoint y: 383, distance: 50.9
click at [1109, 338] on label "[PERSON_NAME]" at bounding box center [1175, 340] width 135 height 17
checkbox input "true"
click at [1112, 376] on label "[PERSON_NAME]" at bounding box center [1175, 376] width 135 height 17
checkbox input "true"
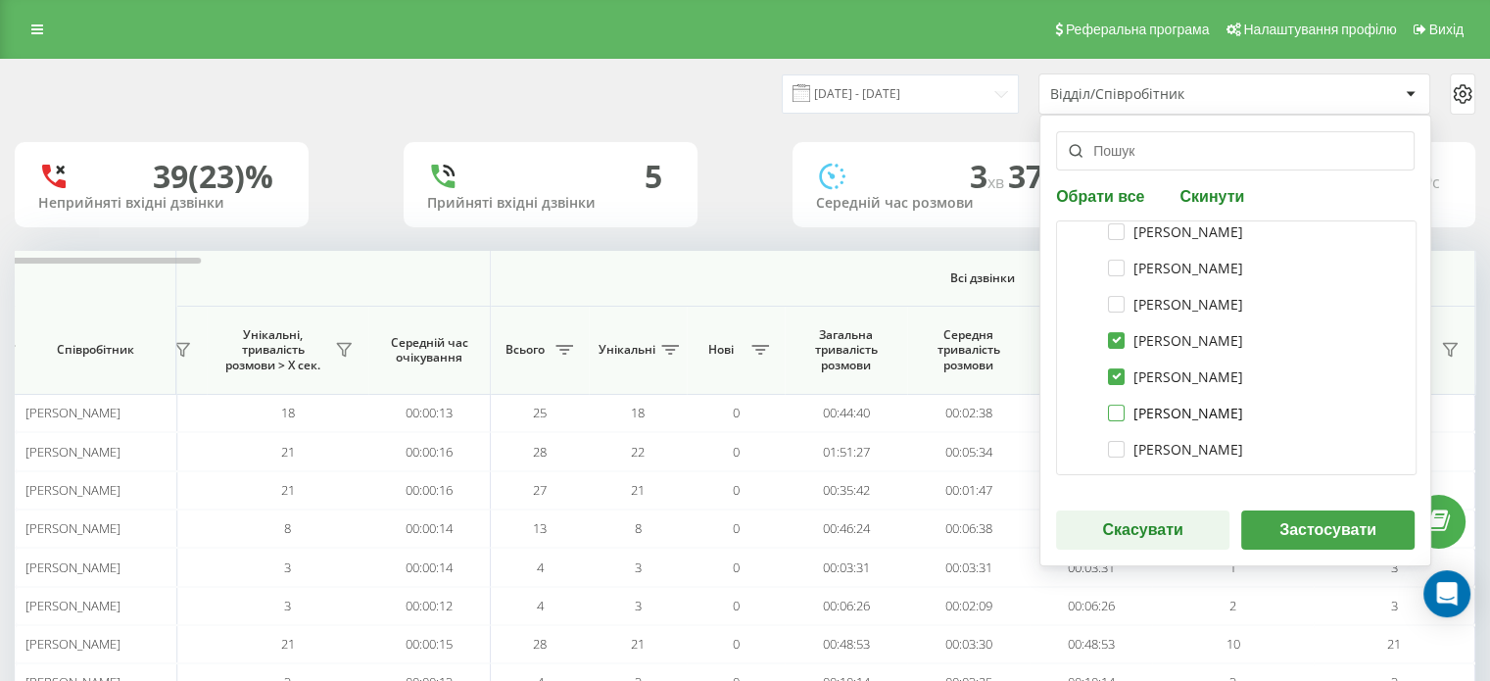
click at [1109, 410] on label "[PERSON_NAME]" at bounding box center [1175, 413] width 135 height 17
checkbox input "true"
click at [1289, 516] on button "Застосувати" at bounding box center [1327, 529] width 173 height 39
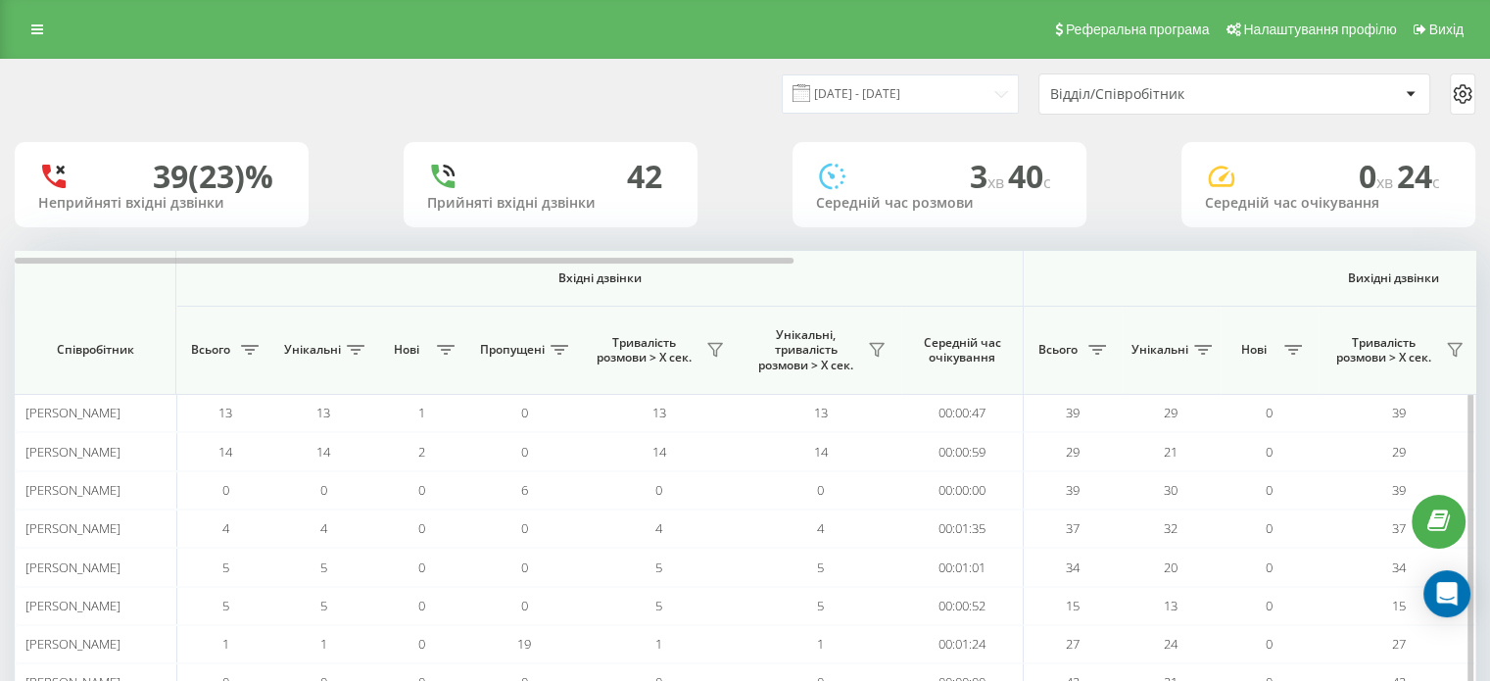
scroll to position [0, 1273]
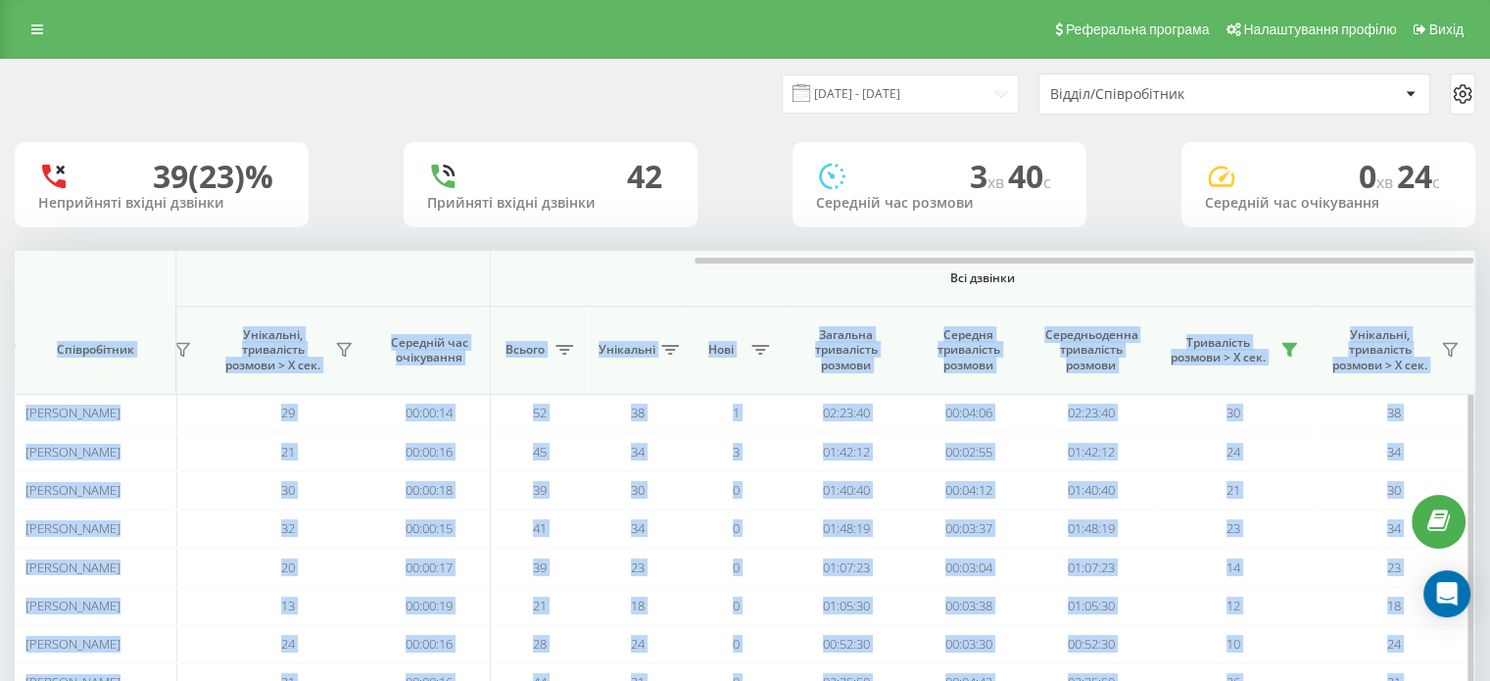
drag, startPoint x: 781, startPoint y: 264, endPoint x: 1420, endPoint y: 272, distance: 638.9
click at [1446, 273] on div "Вхідні дзвінки Вихідні дзвінки Всі дзвінки Співробітник Всього Унікальні Нові П…" at bounding box center [745, 515] width 1461 height 528
drag, startPoint x: 1282, startPoint y: 285, endPoint x: 1272, endPoint y: 284, distance: 9.8
click at [1280, 285] on th "Всі дзвінки" at bounding box center [983, 279] width 985 height 56
click at [1201, 277] on span "Всі дзвінки" at bounding box center [983, 278] width 868 height 16
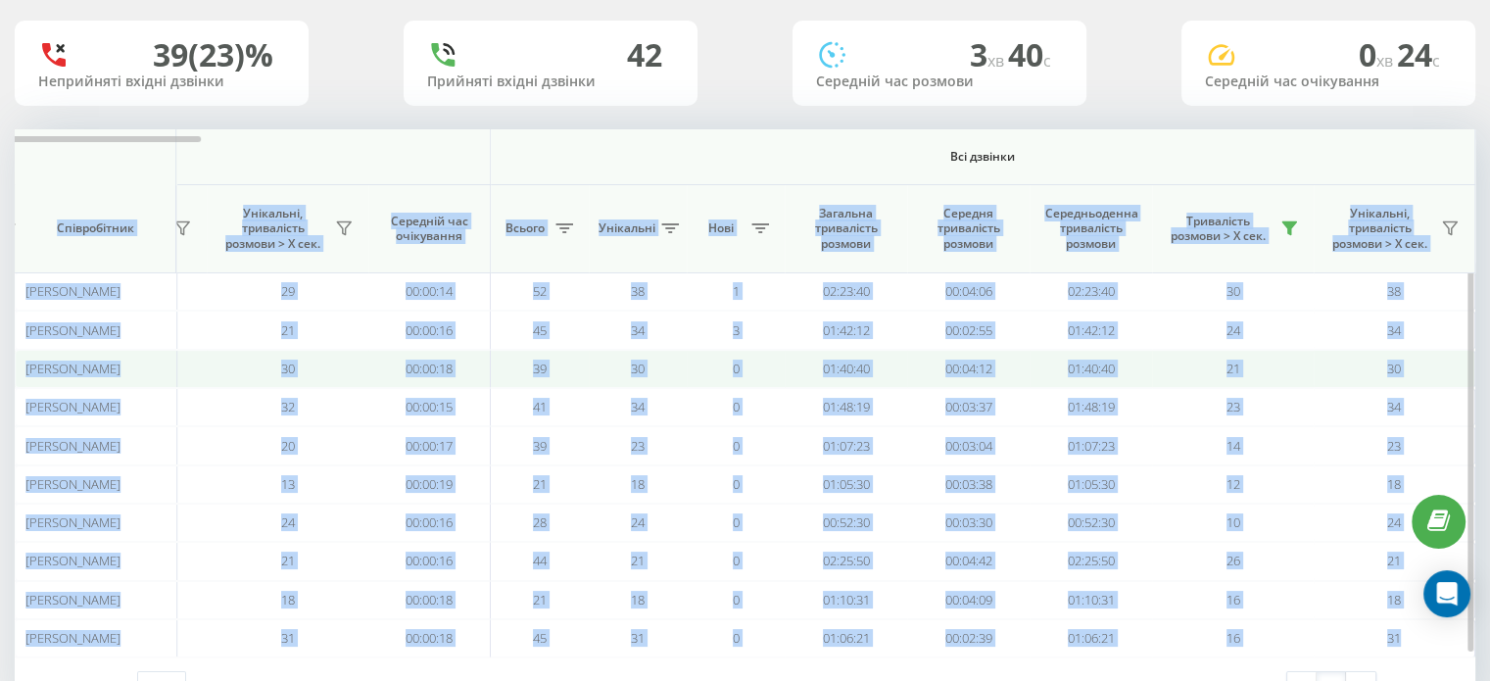
scroll to position [189, 0]
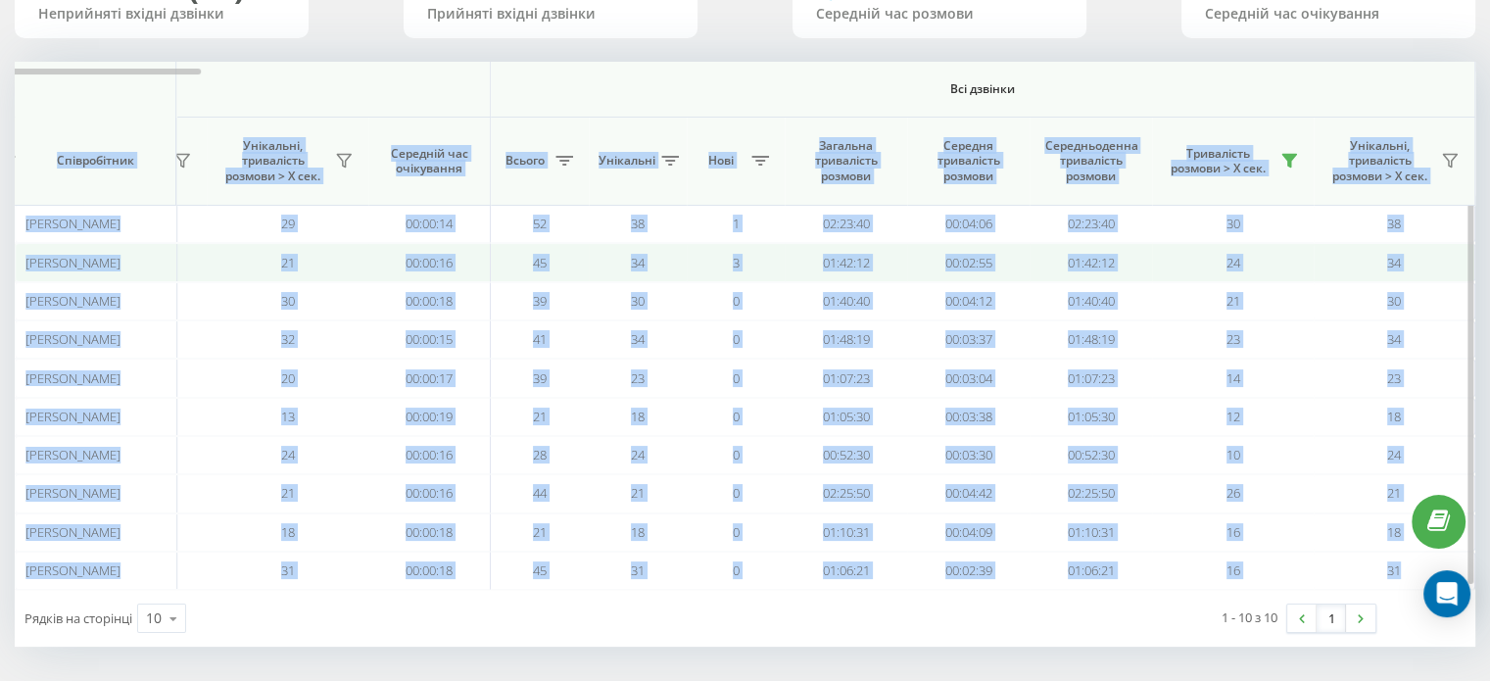
click at [1306, 271] on td "24" at bounding box center [1233, 262] width 162 height 38
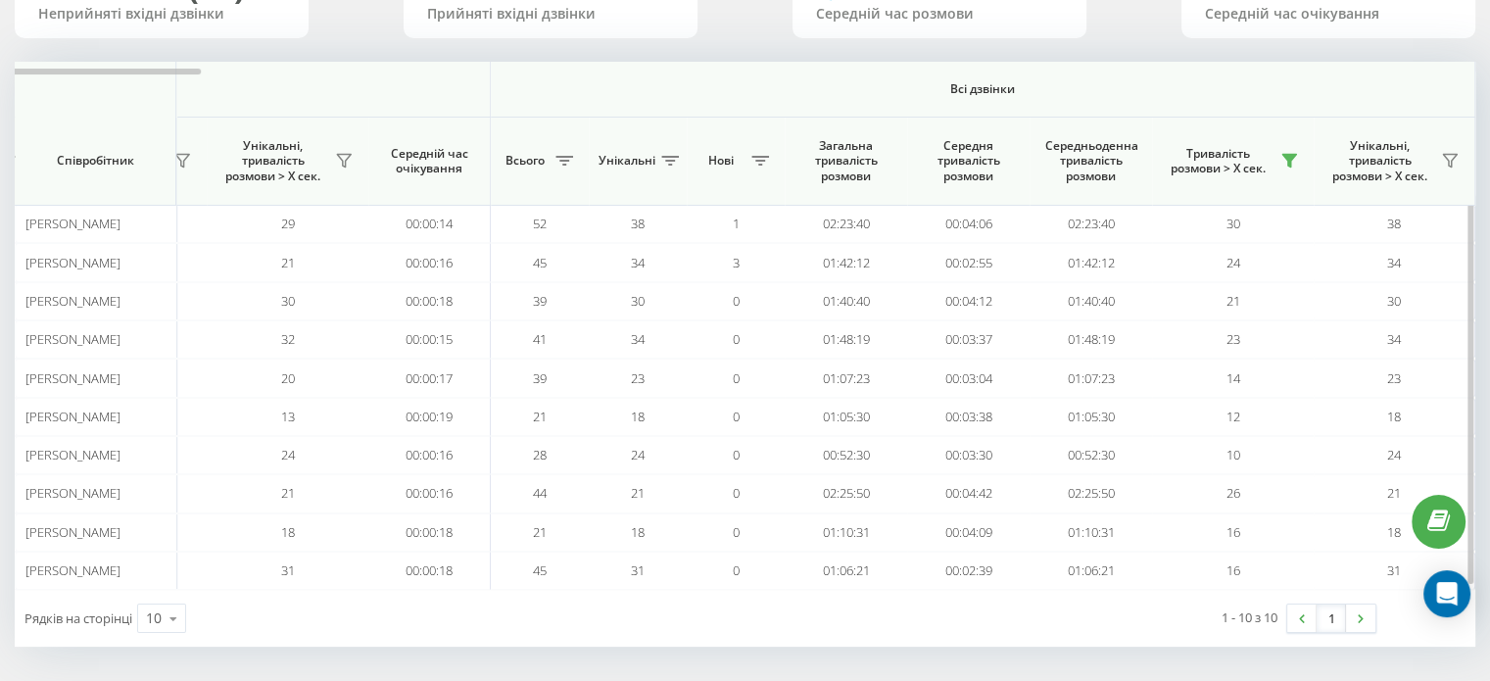
click at [1188, 123] on th "Тривалість розмови > Х сек." at bounding box center [1233, 162] width 162 height 88
